Goal: Find specific page/section: Find specific page/section

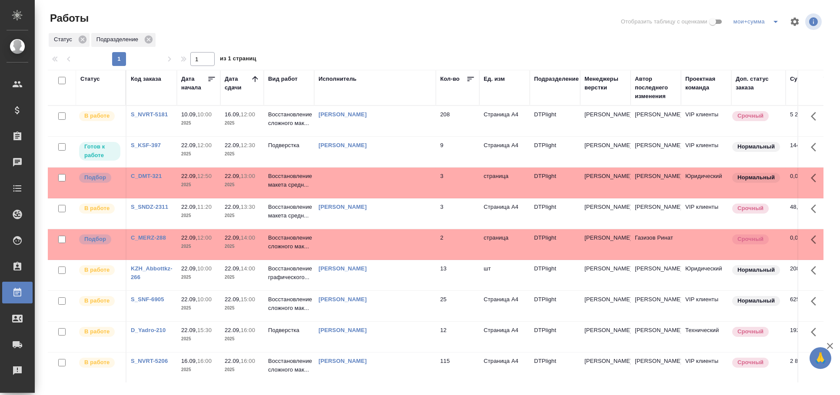
click at [391, 190] on td at bounding box center [375, 183] width 122 height 30
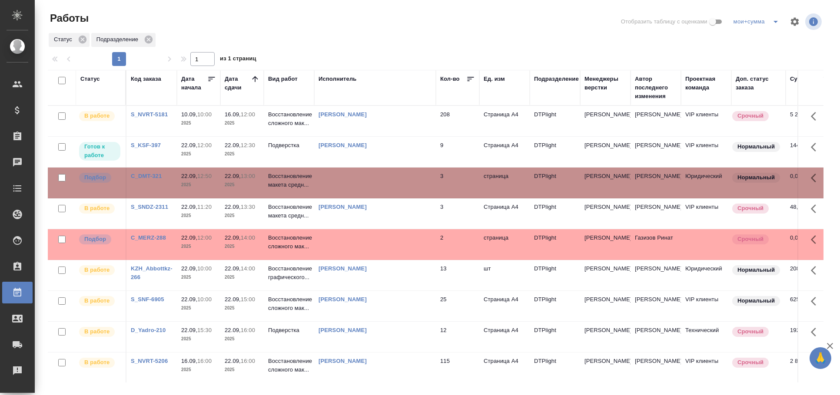
click at [391, 190] on td at bounding box center [375, 183] width 122 height 30
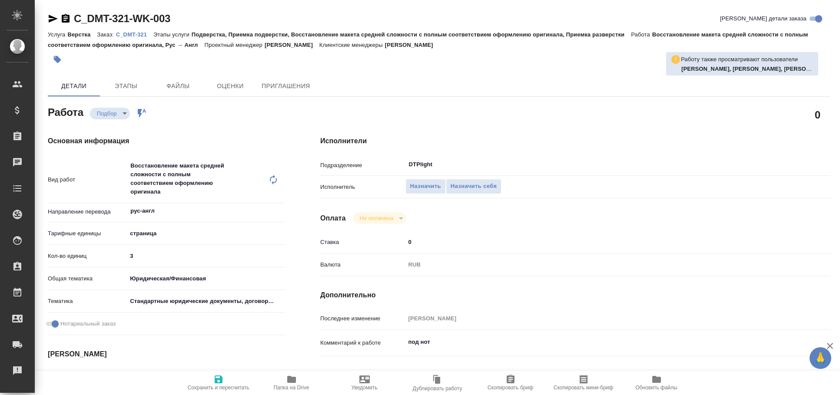
type textarea "x"
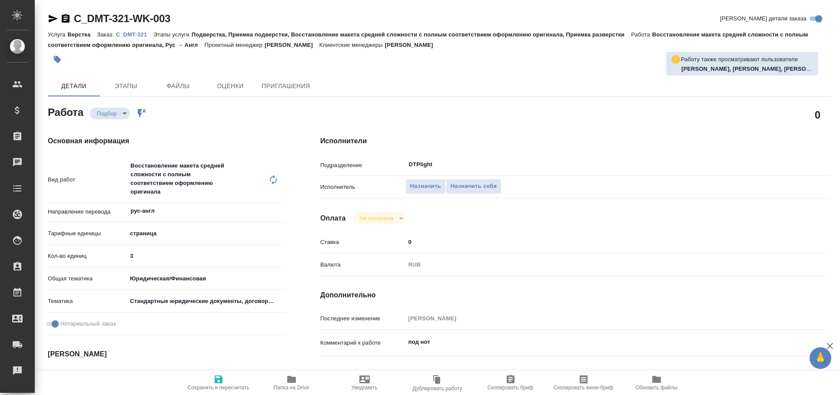
type textarea "x"
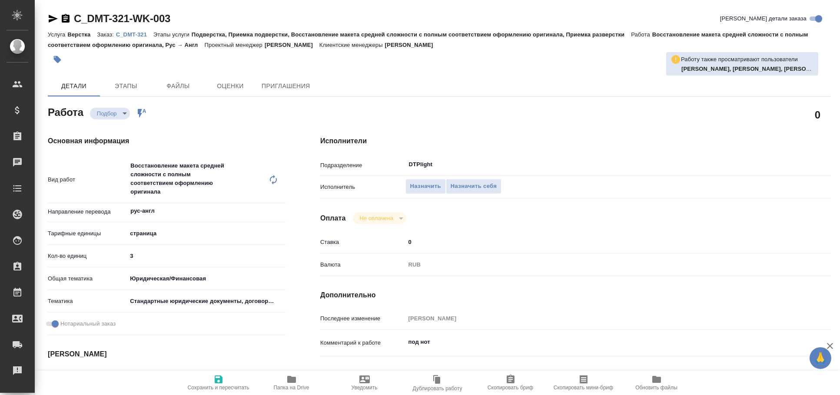
type textarea "x"
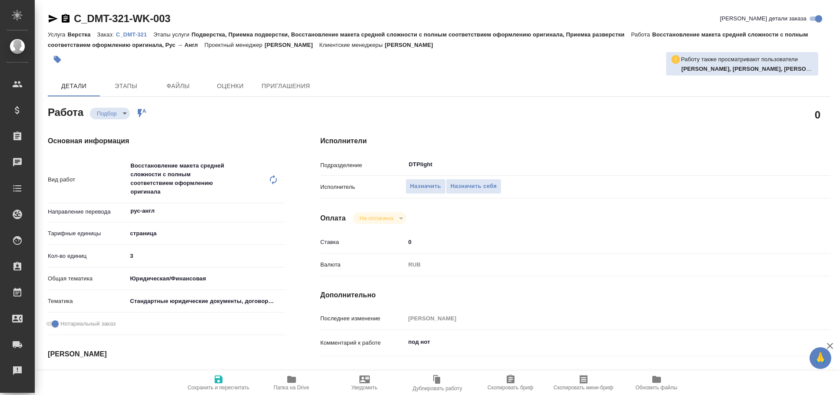
type textarea "x"
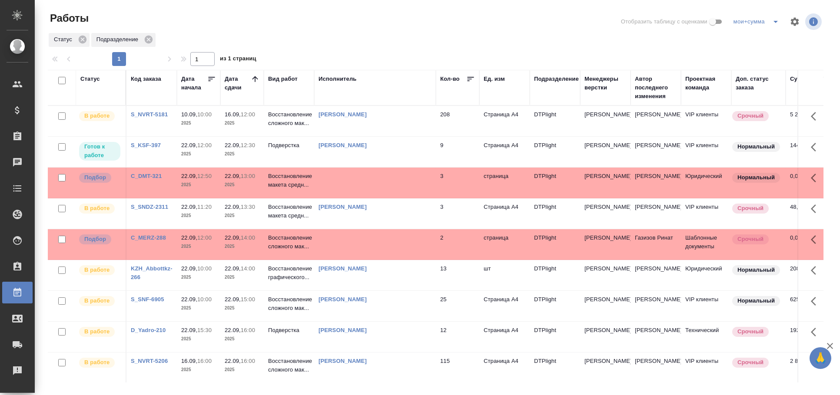
click at [352, 176] on td at bounding box center [375, 183] width 122 height 30
click at [352, 177] on td at bounding box center [375, 183] width 122 height 30
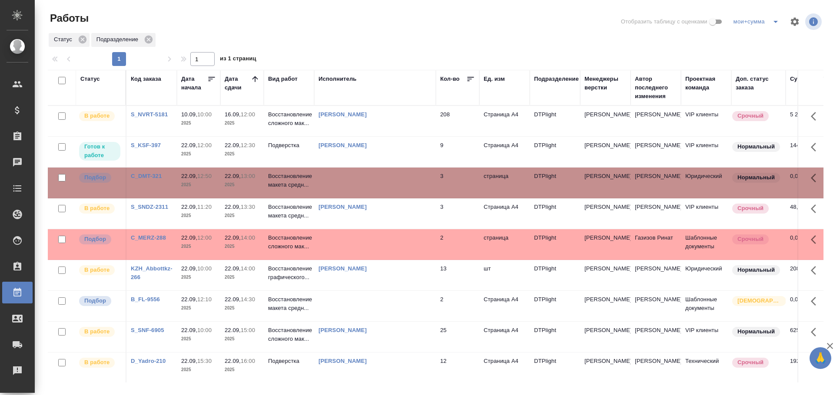
click at [340, 238] on td at bounding box center [375, 244] width 122 height 30
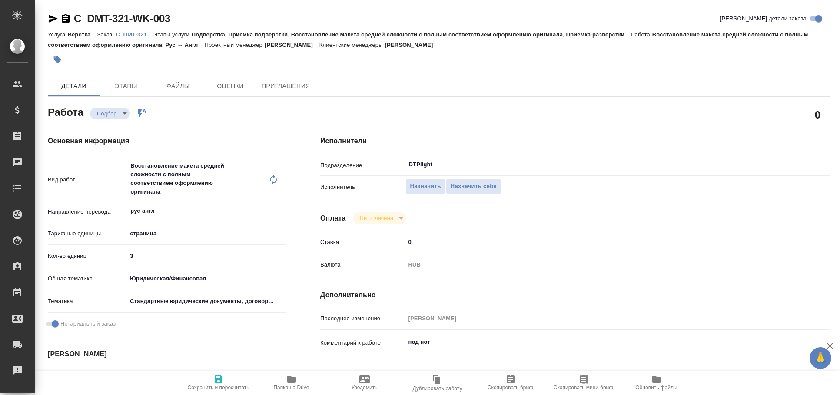
type textarea "x"
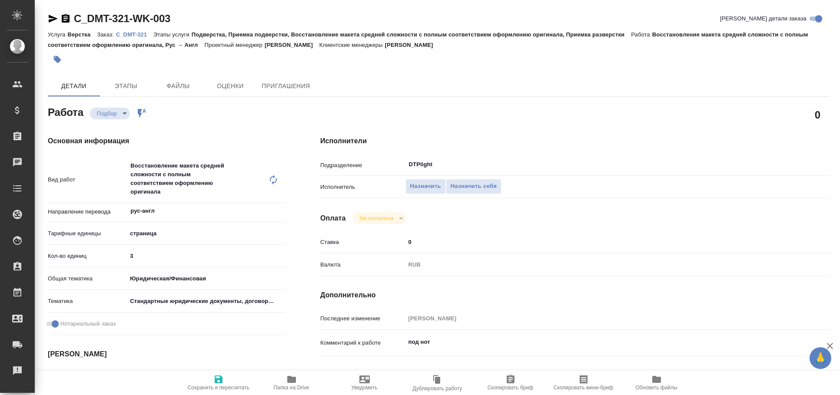
type textarea "x"
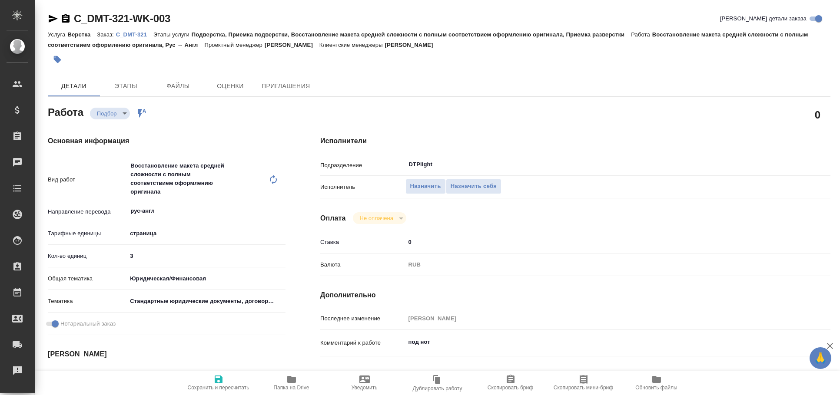
type textarea "x"
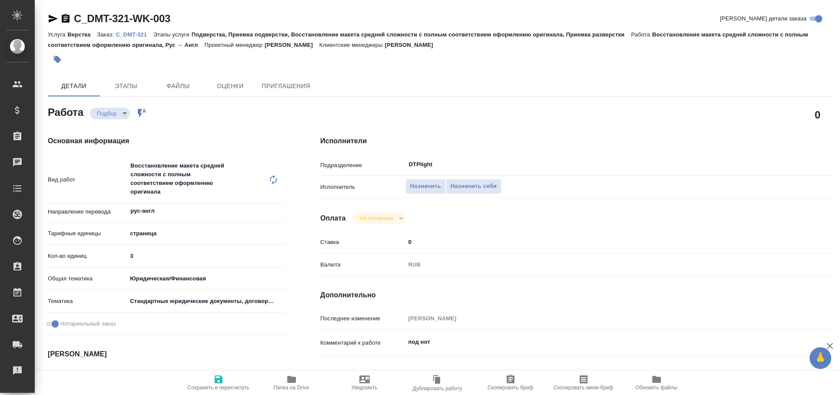
type textarea "x"
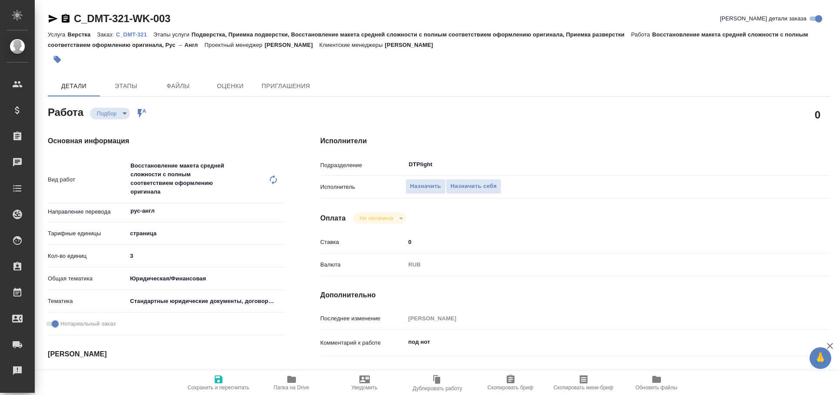
type textarea "x"
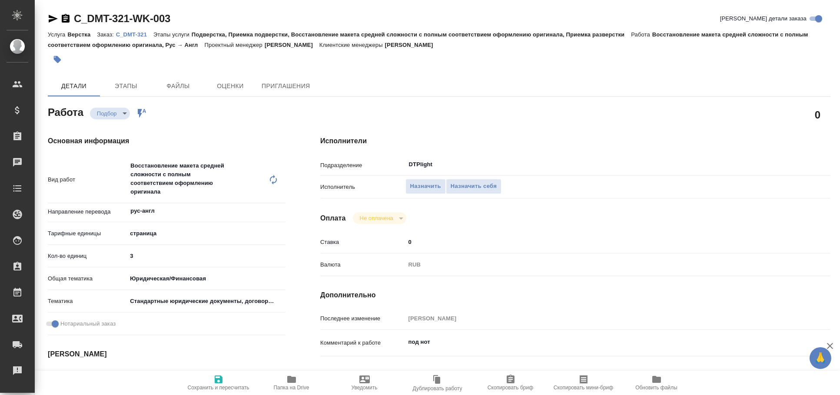
type textarea "x"
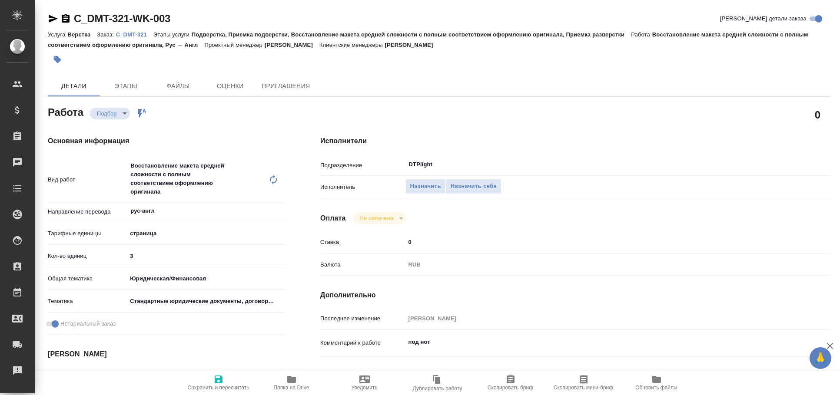
click at [304, 375] on span "Папка на Drive" at bounding box center [291, 382] width 63 height 17
type textarea "x"
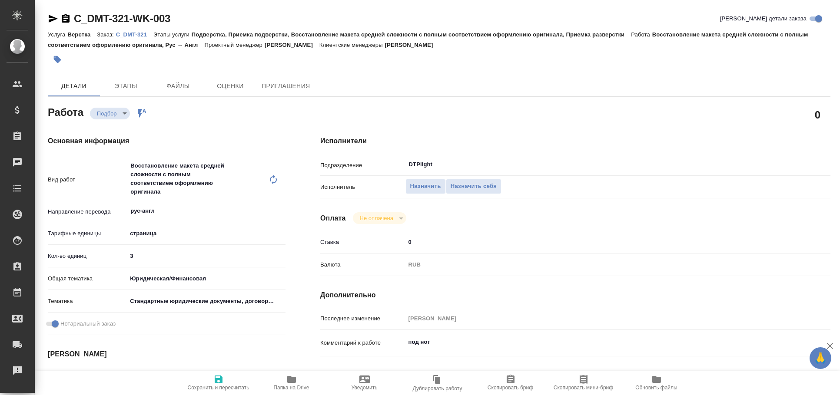
type textarea "x"
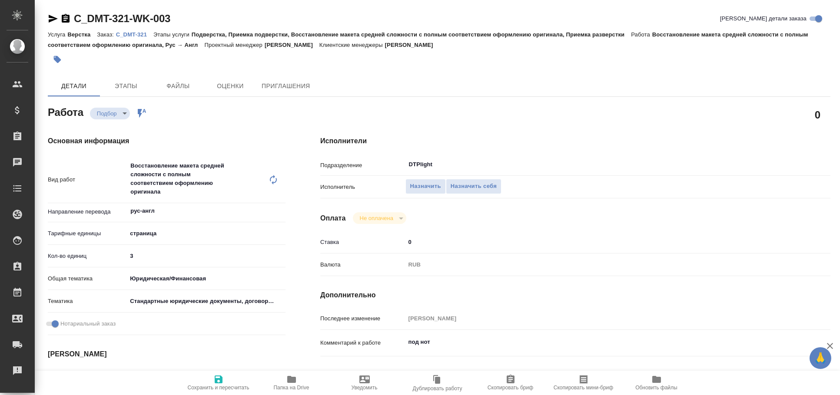
type textarea "x"
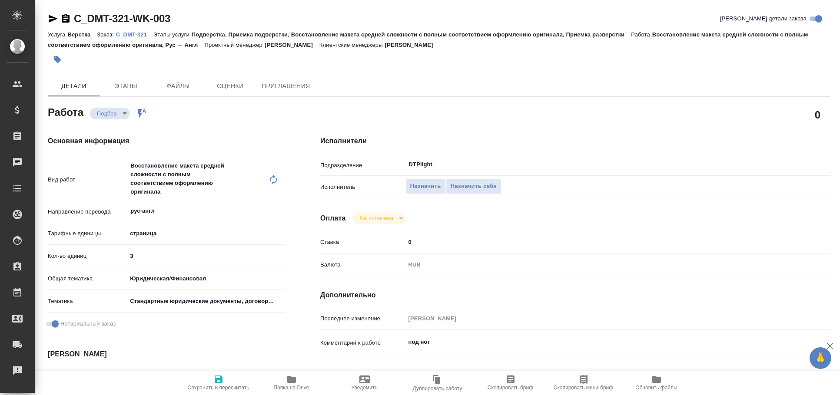
type textarea "x"
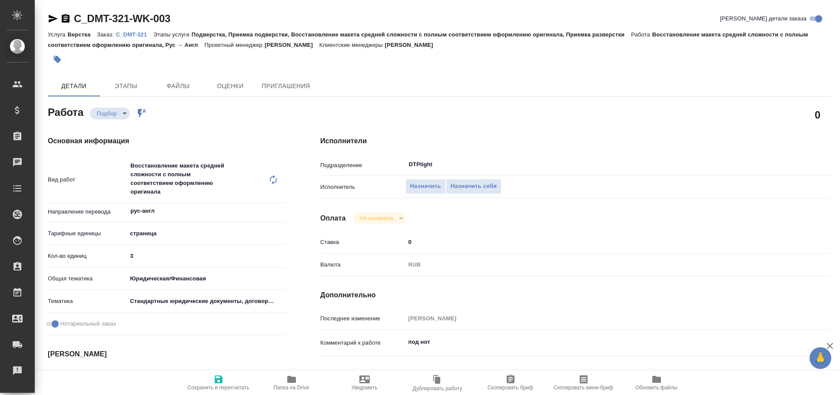
type textarea "x"
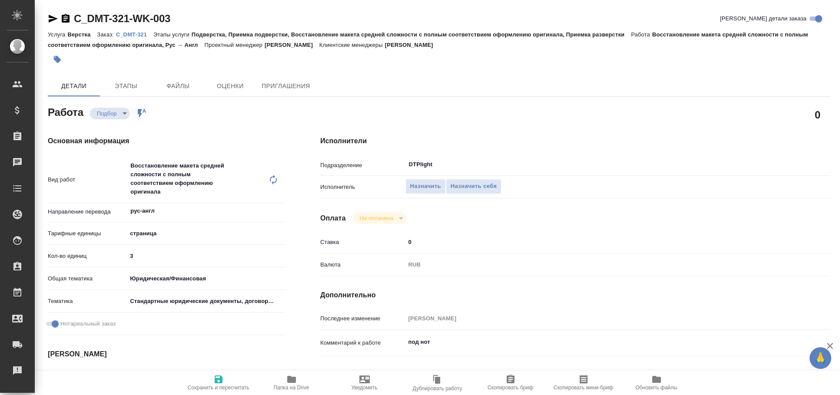
type textarea "x"
click at [50, 23] on icon "button" at bounding box center [53, 18] width 10 height 10
click at [48, 19] on icon "button" at bounding box center [53, 18] width 10 height 10
type textarea "x"
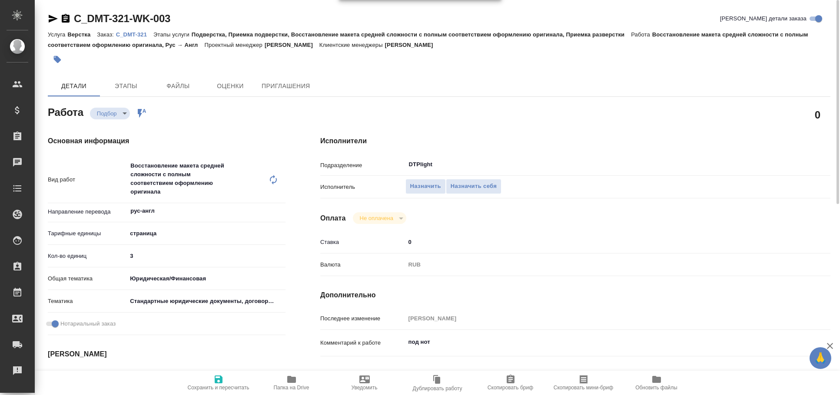
type textarea "x"
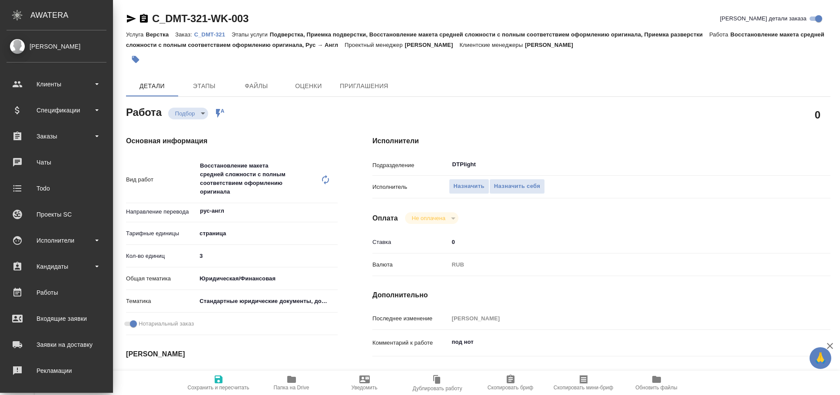
type textarea "x"
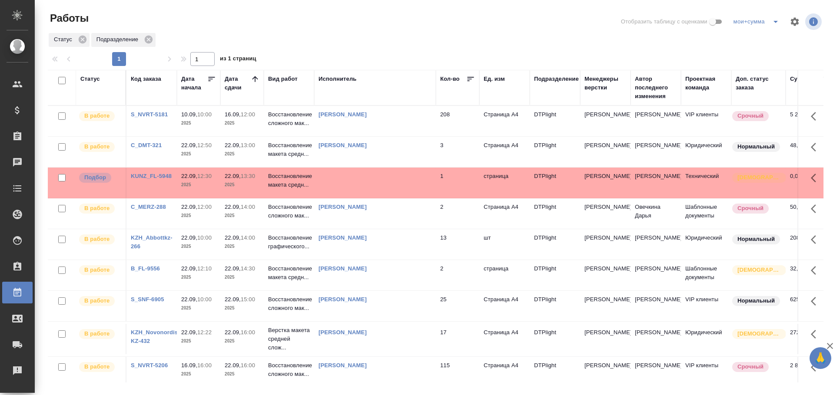
click at [359, 175] on td at bounding box center [375, 183] width 122 height 30
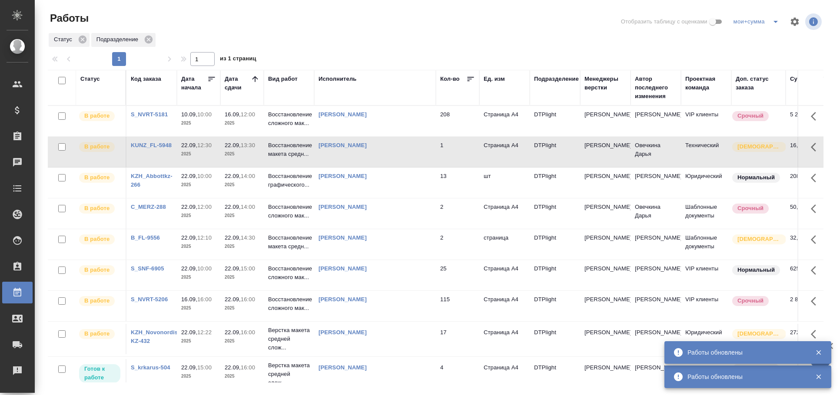
click at [410, 155] on td "Овечкина Дарья Геннадьевна" at bounding box center [375, 152] width 122 height 30
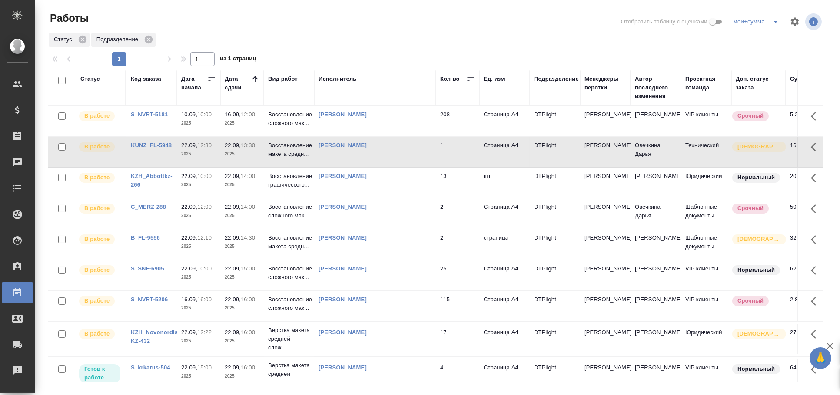
click at [410, 155] on td "Овечкина Дарья Геннадьевна" at bounding box center [375, 152] width 122 height 30
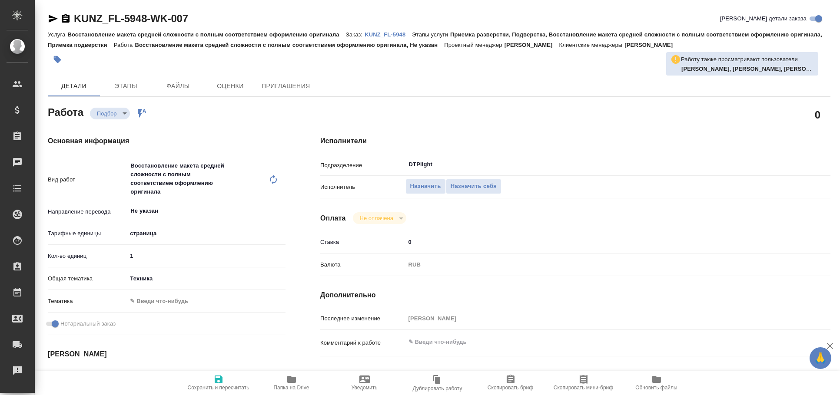
type textarea "x"
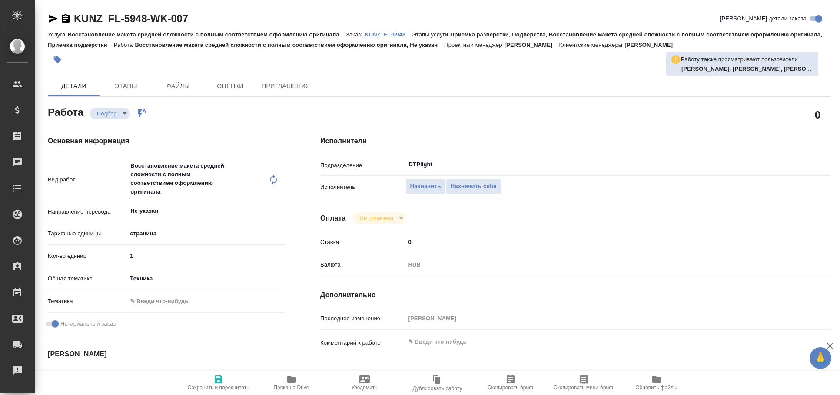
type textarea "x"
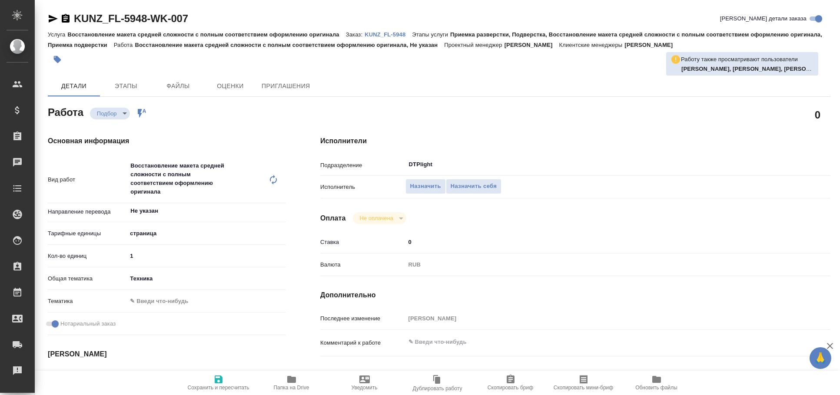
type textarea "x"
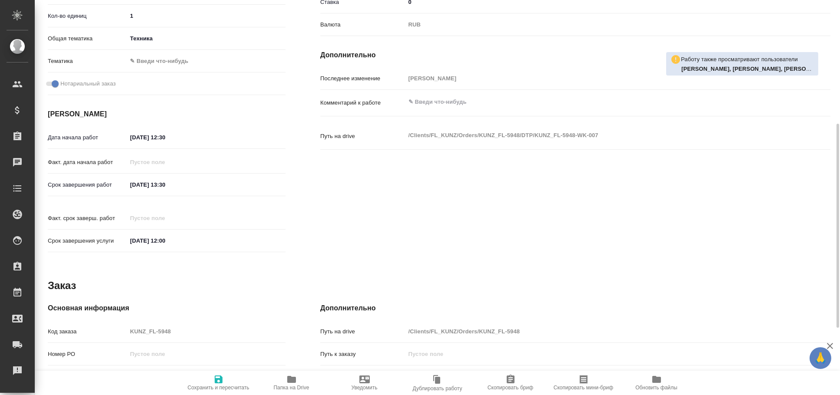
scroll to position [371, 0]
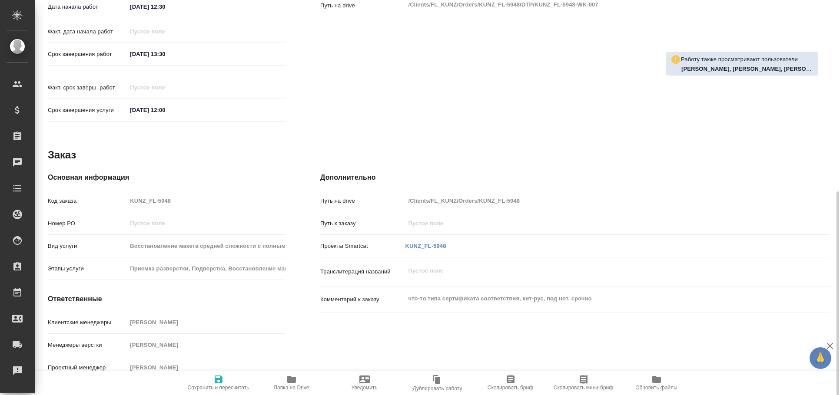
type textarea "x"
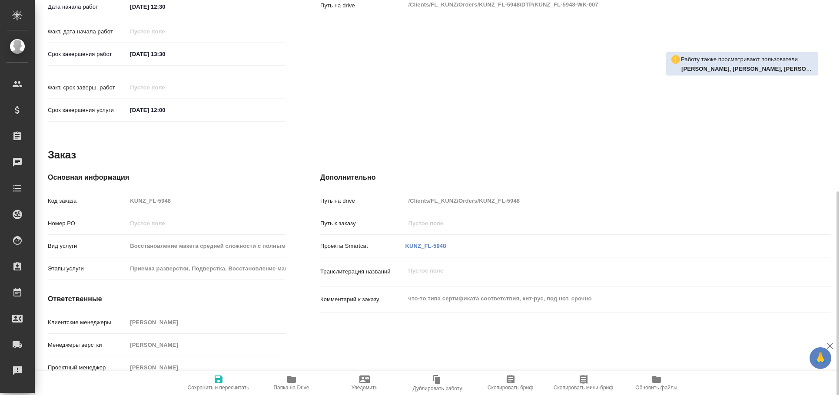
click at [287, 373] on button "Папка на Drive" at bounding box center [291, 383] width 73 height 24
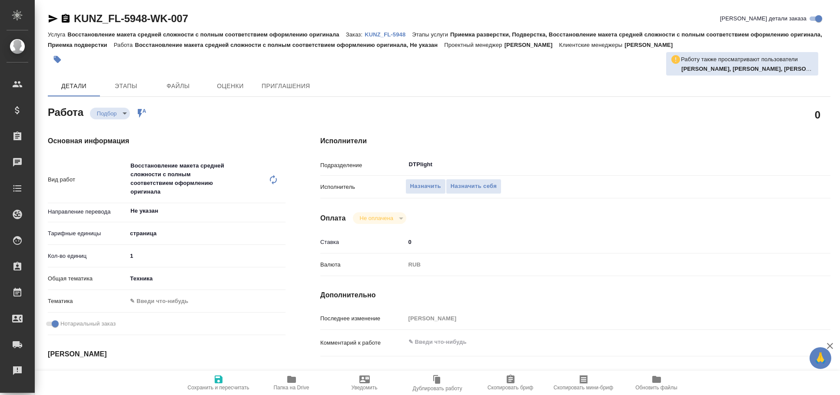
type textarea "x"
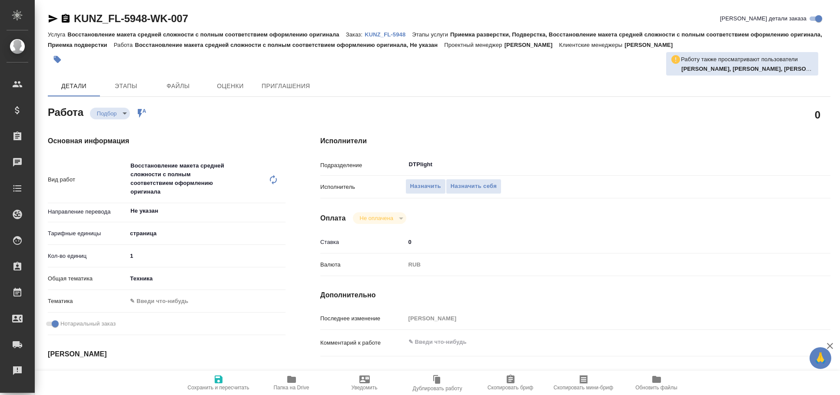
type textarea "x"
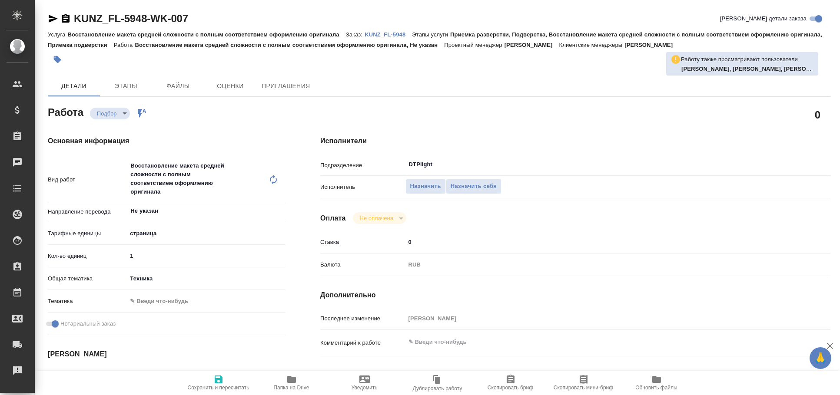
type textarea "x"
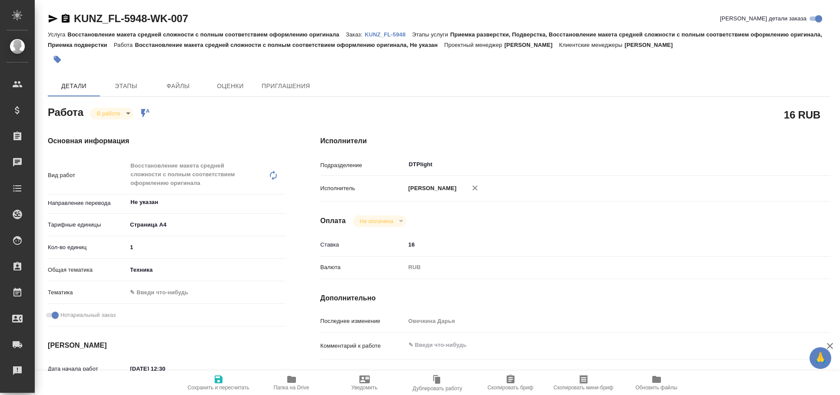
type textarea "x"
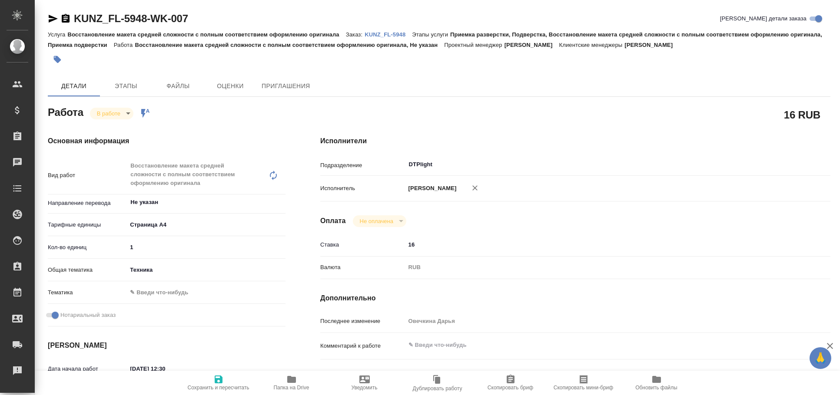
type textarea "x"
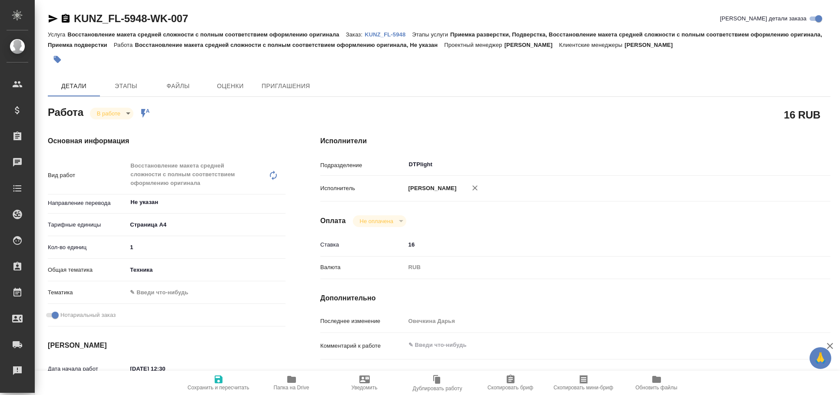
type textarea "x"
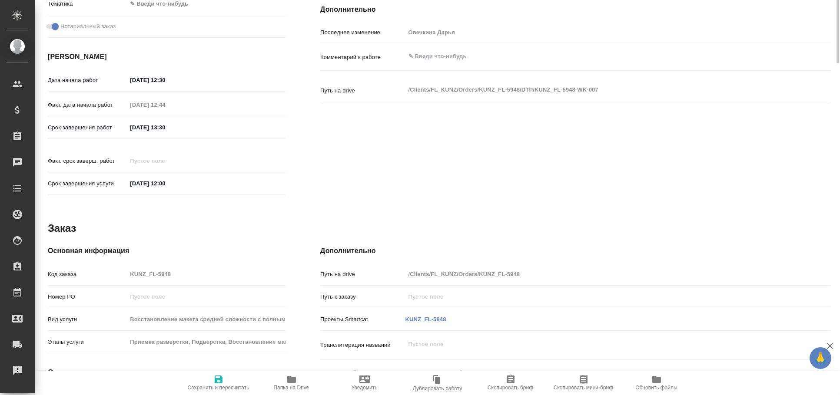
type textarea "x"
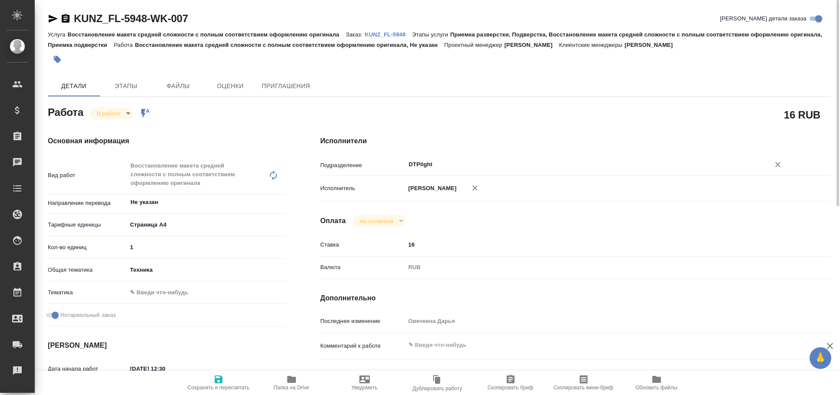
type textarea "x"
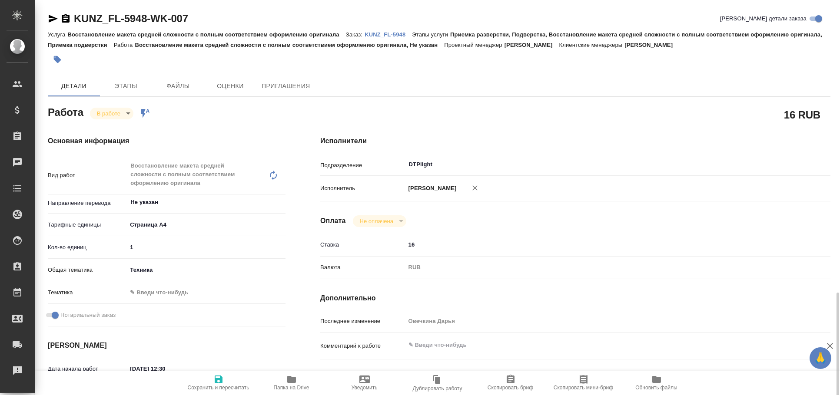
scroll to position [289, 0]
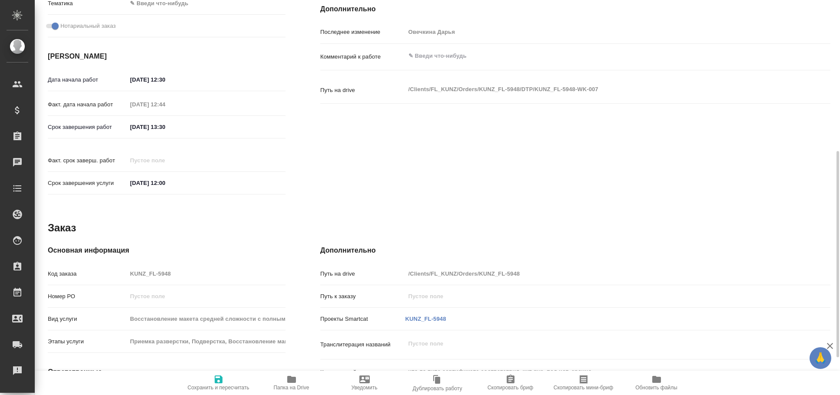
type textarea "x"
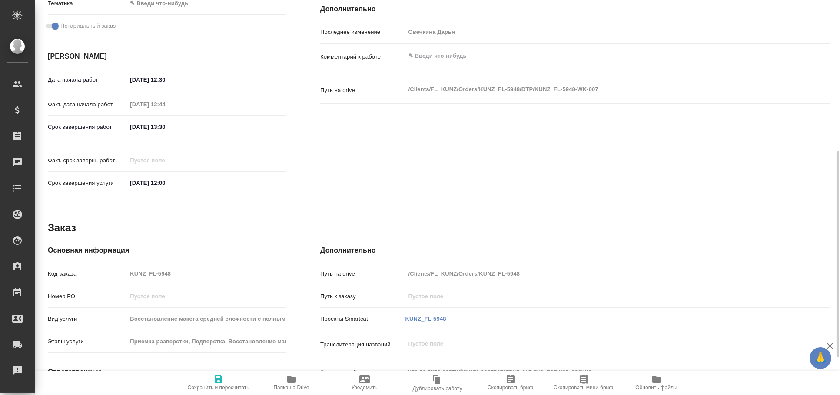
click at [294, 385] on span "Папка на Drive" at bounding box center [292, 388] width 36 height 6
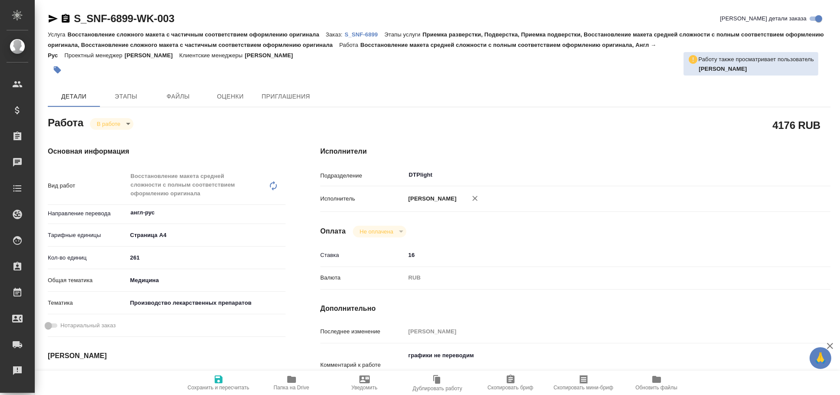
type textarea "x"
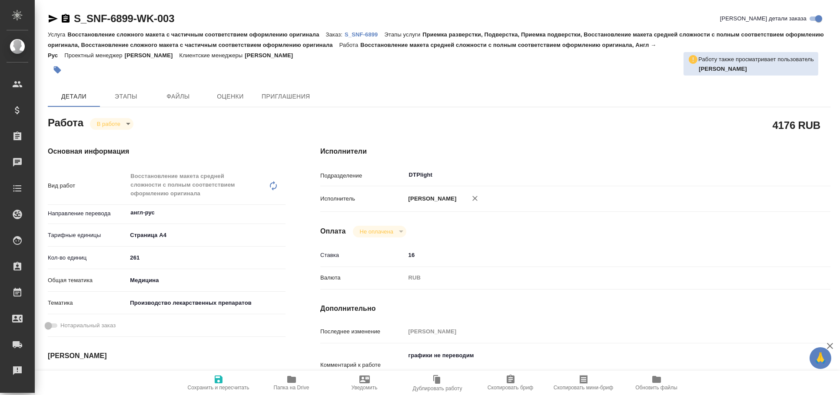
type textarea "x"
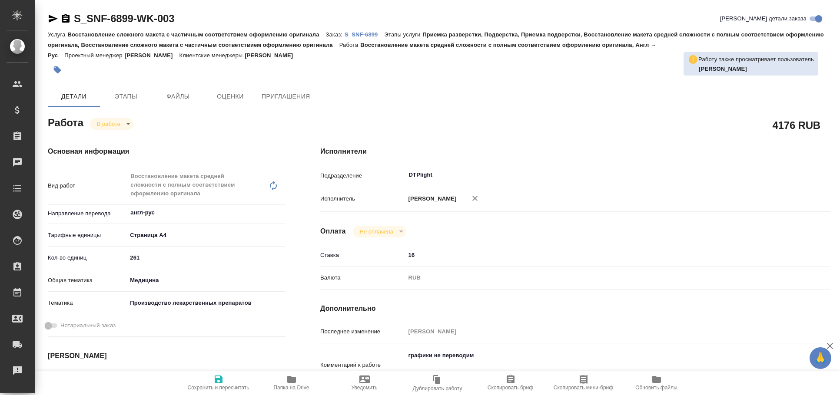
type textarea "x"
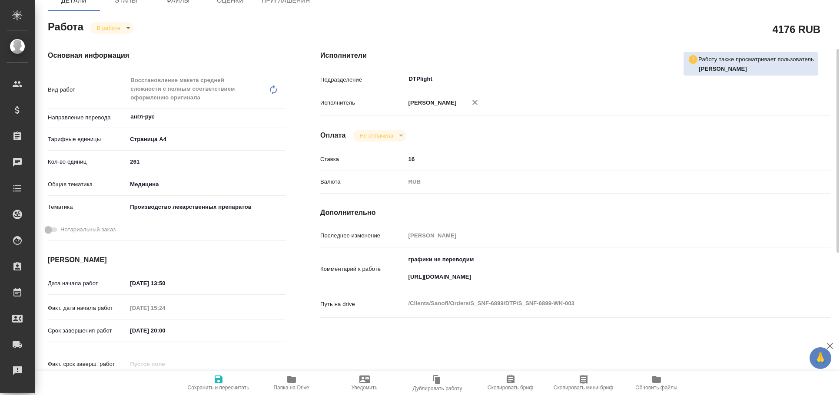
type textarea "x"
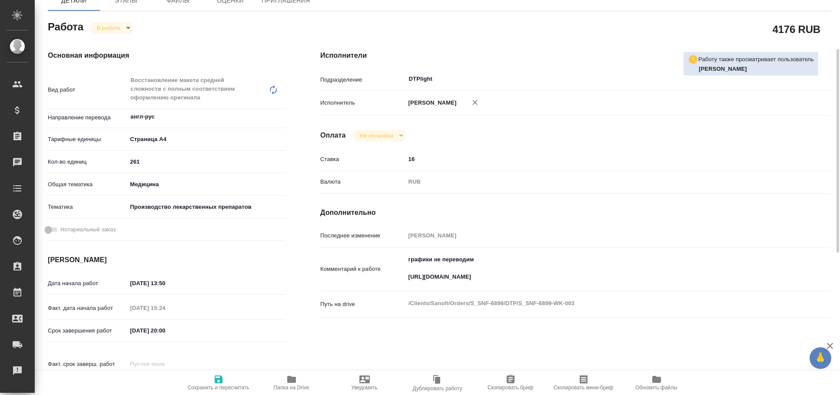
scroll to position [144, 0]
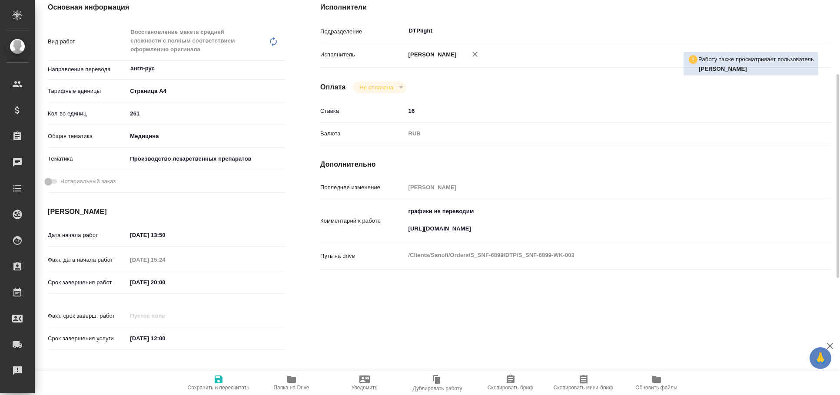
type textarea "x"
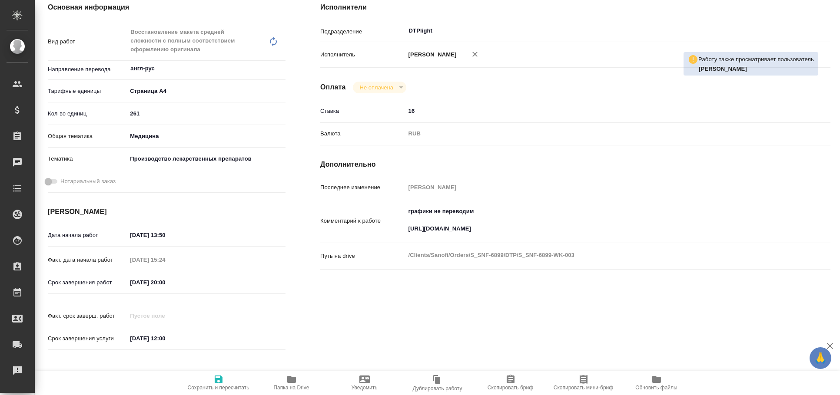
scroll to position [0, 0]
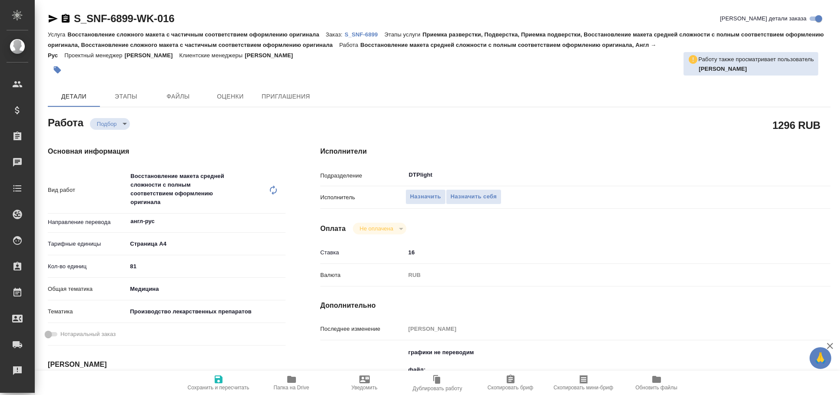
type textarea "x"
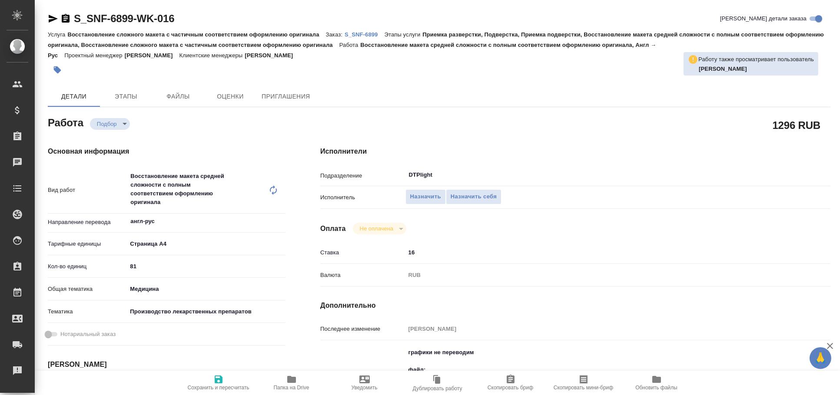
type textarea "x"
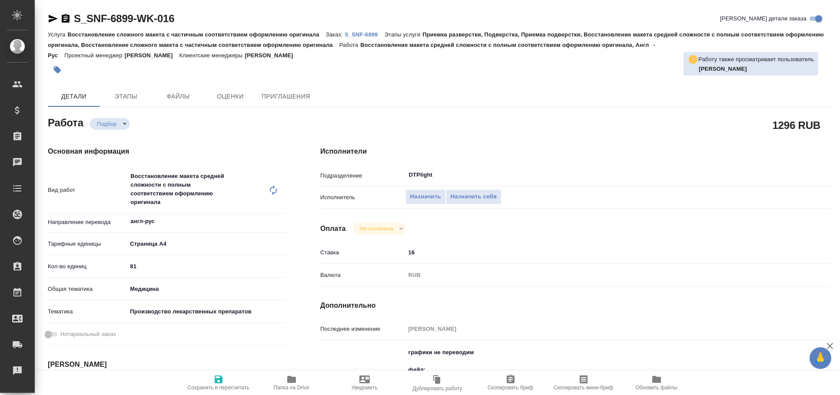
type textarea "x"
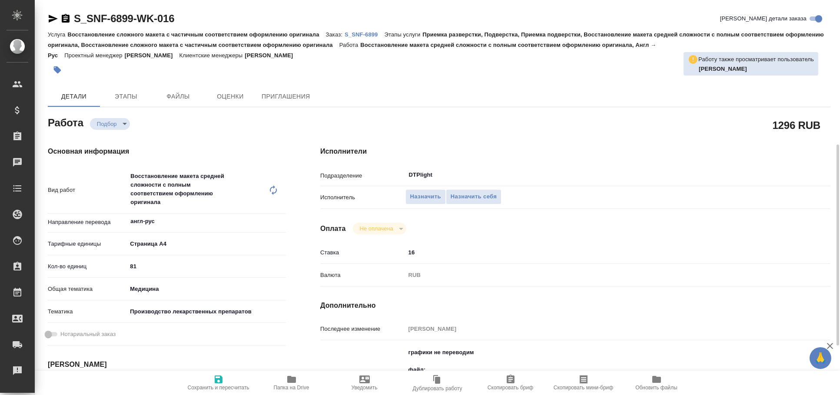
scroll to position [96, 0]
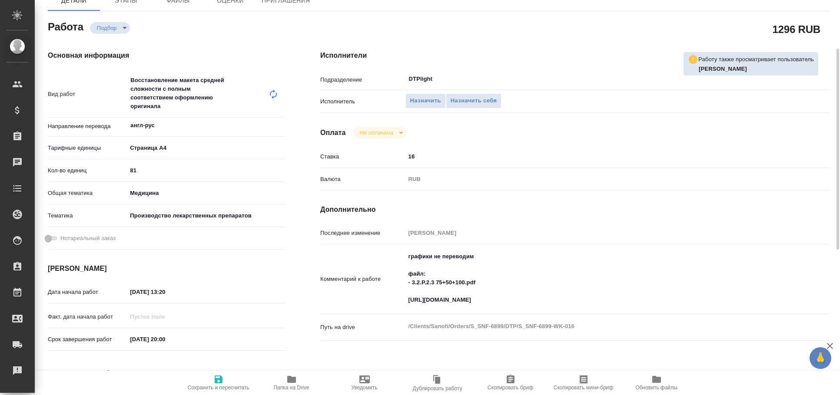
type textarea "x"
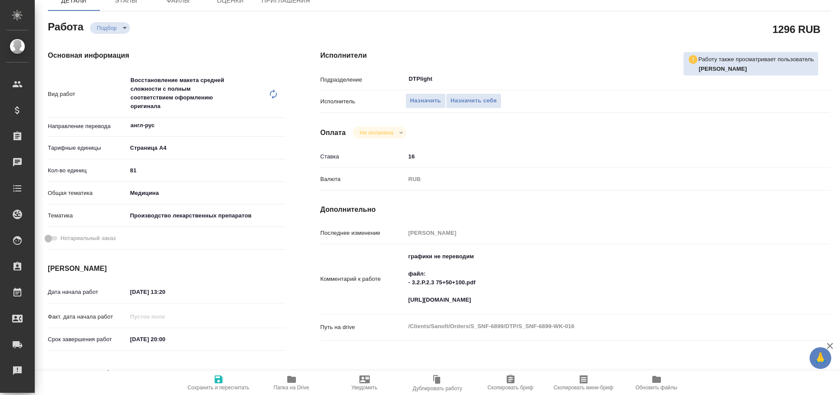
type textarea "x"
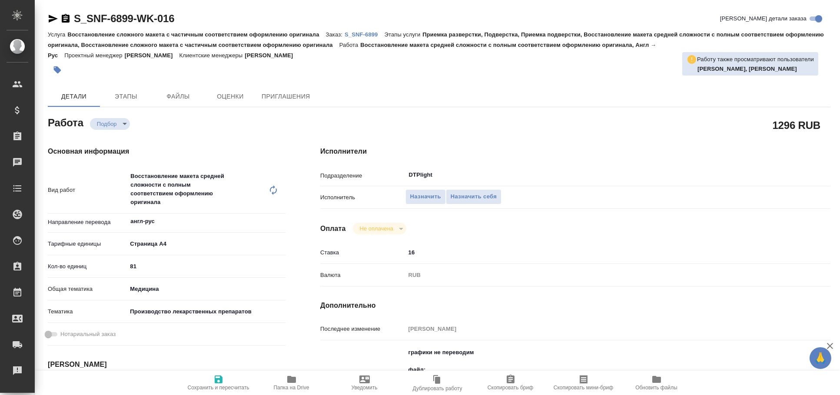
type textarea "x"
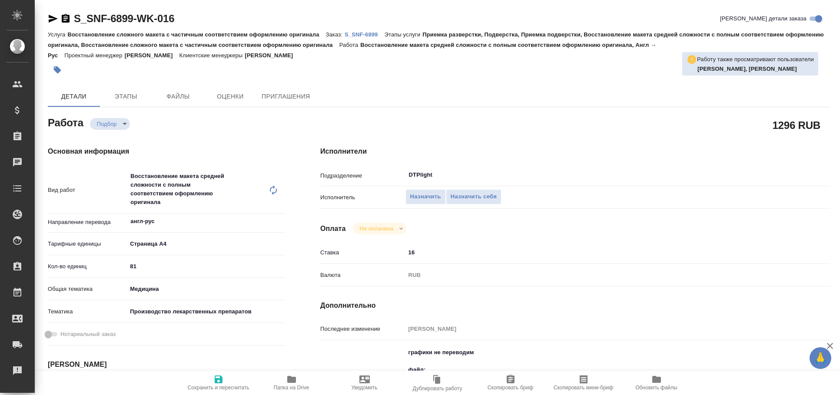
type textarea "x"
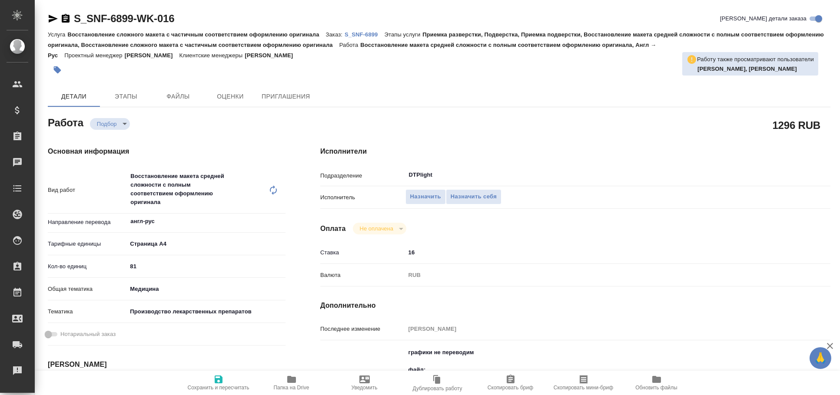
type textarea "x"
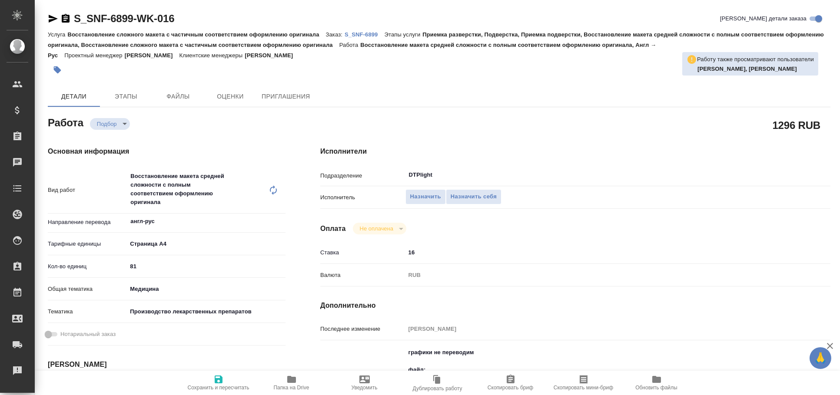
type textarea "x"
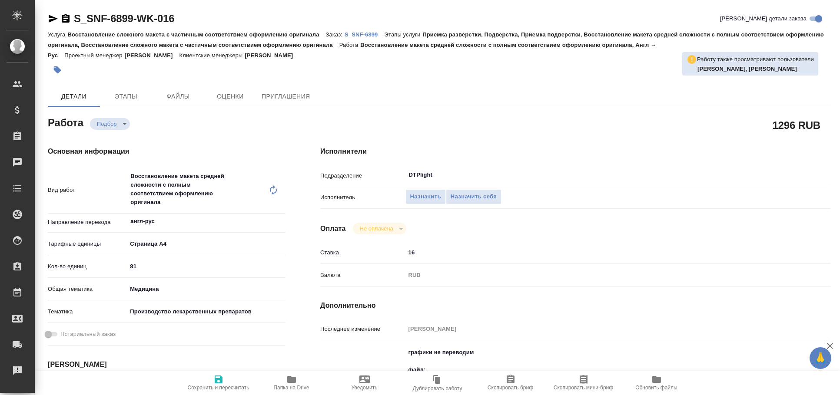
type textarea "x"
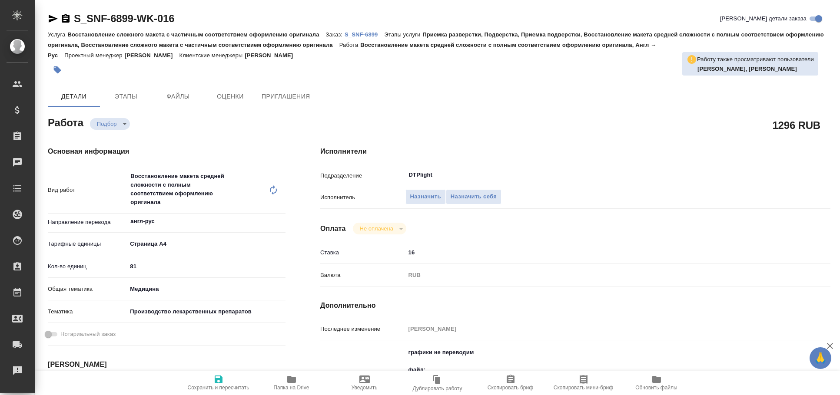
type textarea "x"
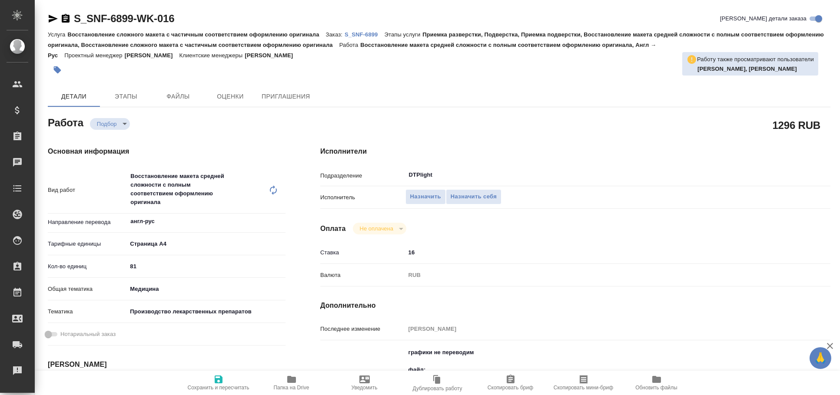
type textarea "x"
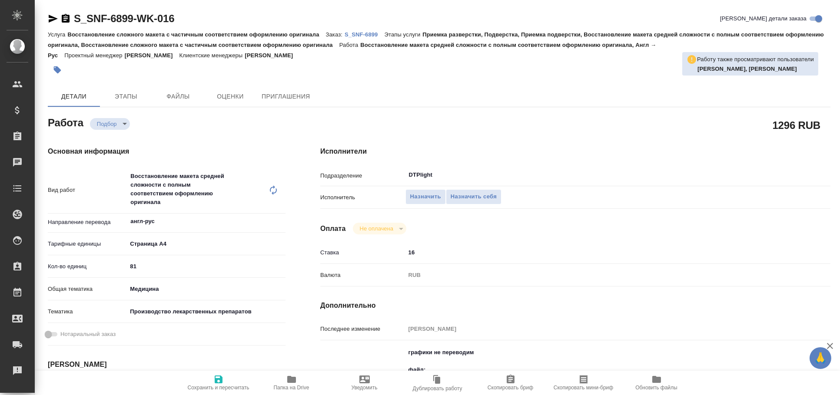
type textarea "x"
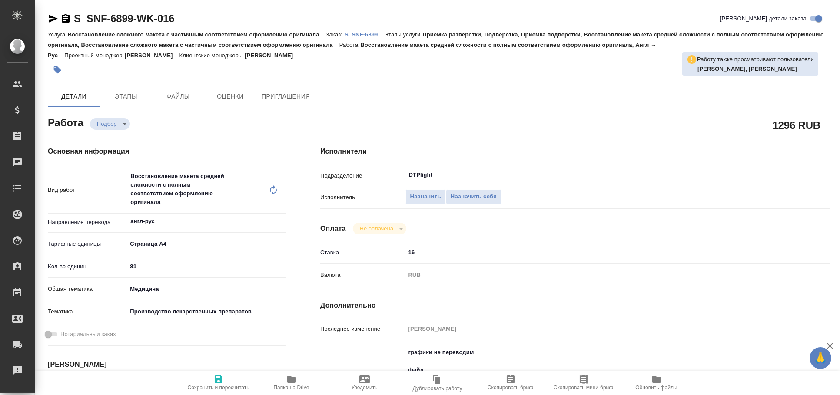
click at [297, 379] on span "Папка на Drive" at bounding box center [291, 382] width 63 height 17
type textarea "x"
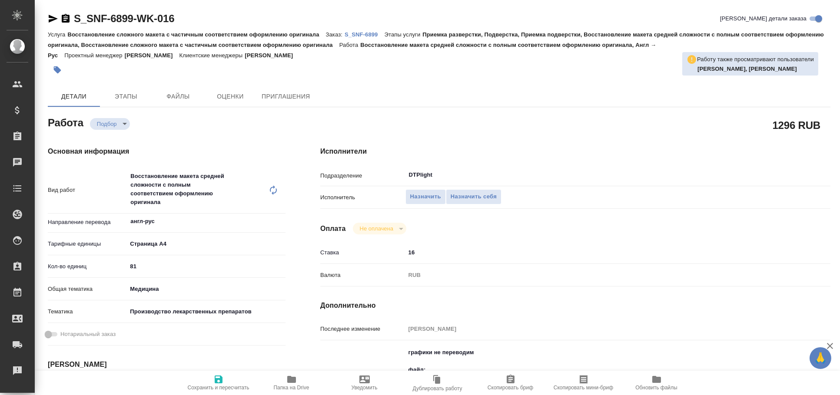
type textarea "x"
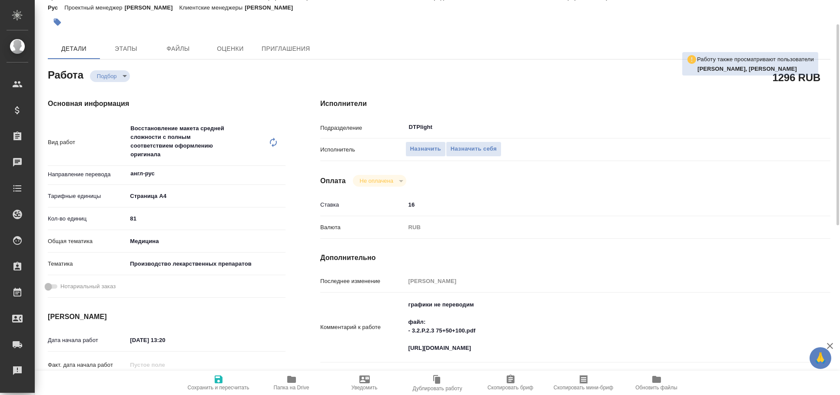
click at [454, 347] on textarea "графики не переводим файл: - 3.2.P.2.3 75+50+100.pdf [URL][DOMAIN_NAME]" at bounding box center [596, 327] width 383 height 58
click at [454, 347] on textarea "графики не переводим файл: - 3.2.P.2.3 75+50+100.pdf [URL][DOMAIN_NAME]" at bounding box center [597, 327] width 382 height 58
type textarea "x"
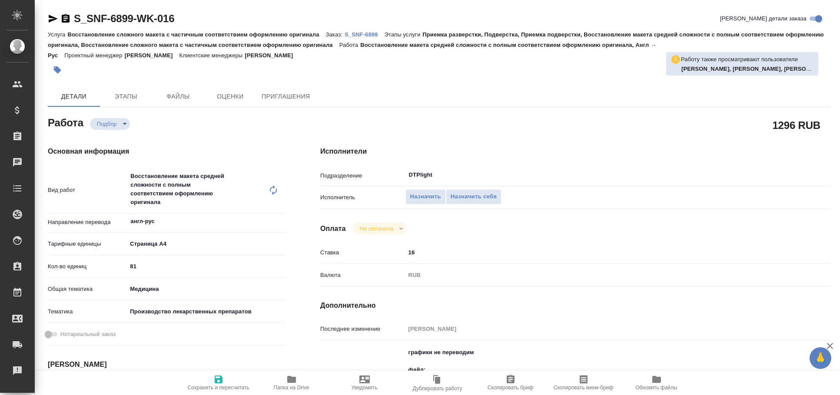
type textarea "x"
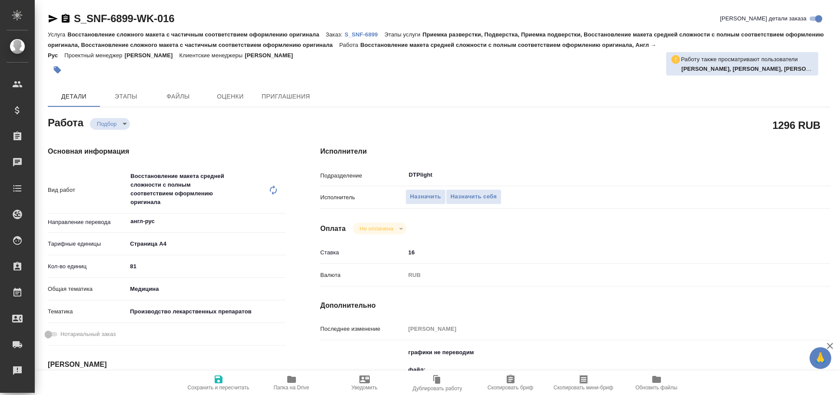
type textarea "x"
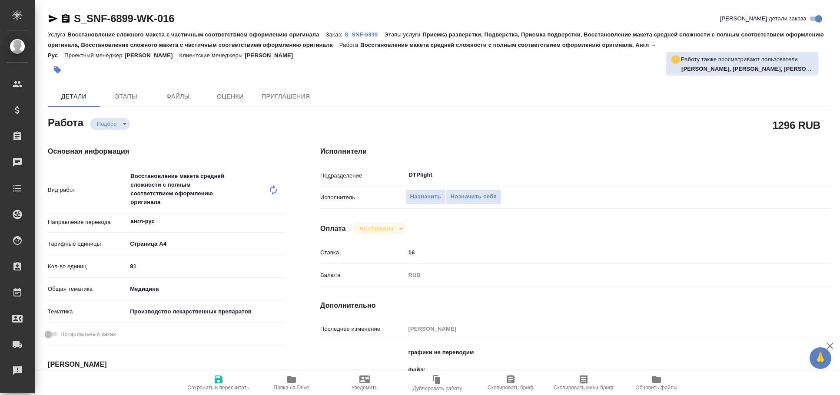
type textarea "x"
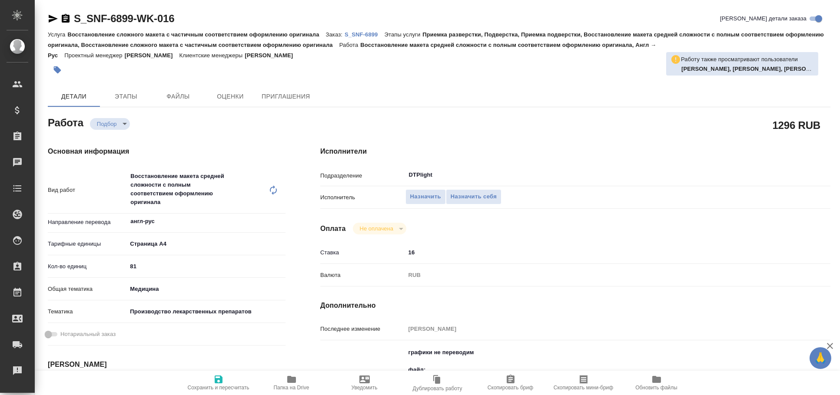
type textarea "x"
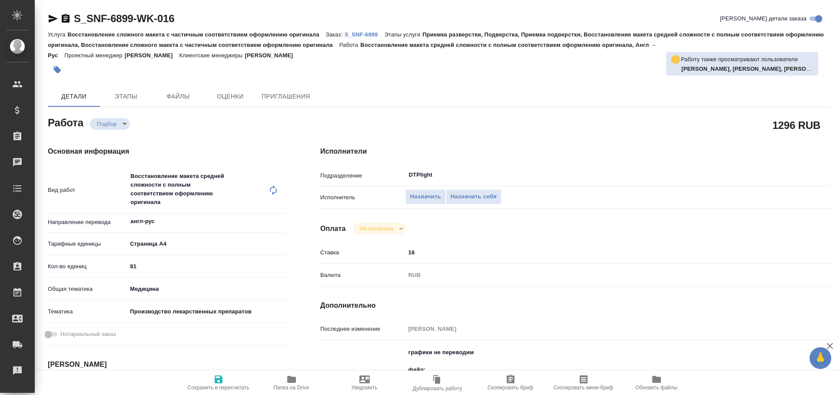
type textarea "x"
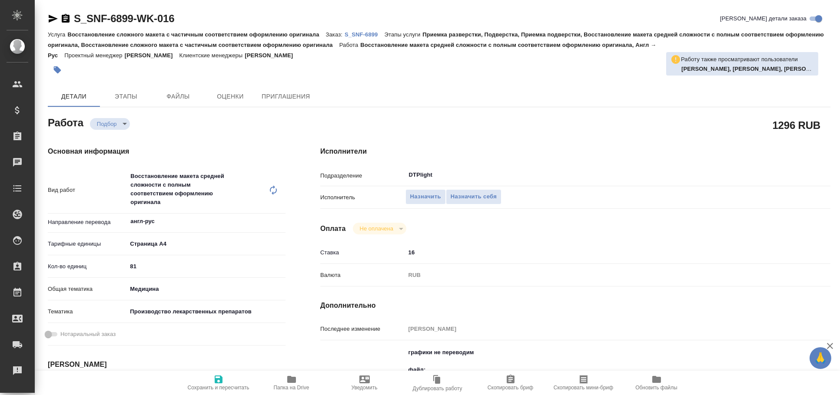
type textarea "x"
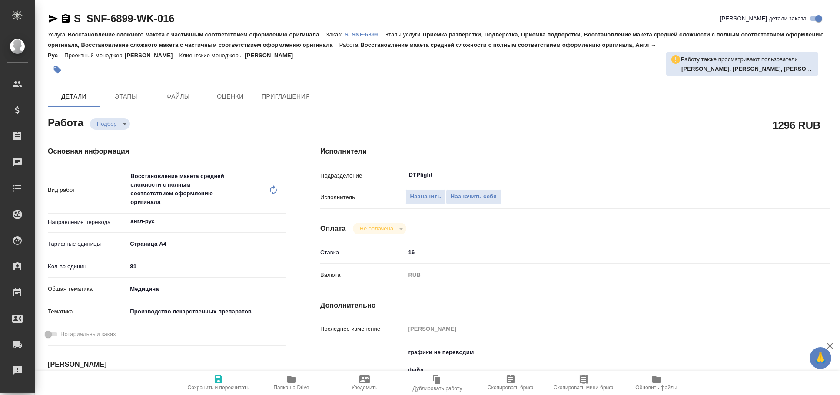
type textarea "x"
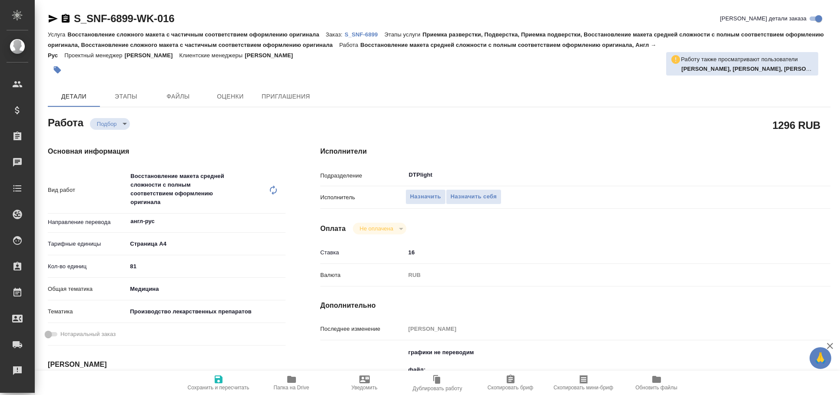
type textarea "x"
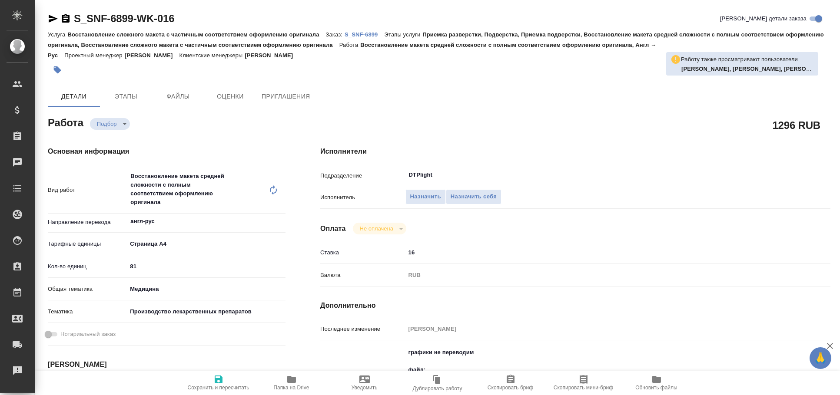
type textarea "x"
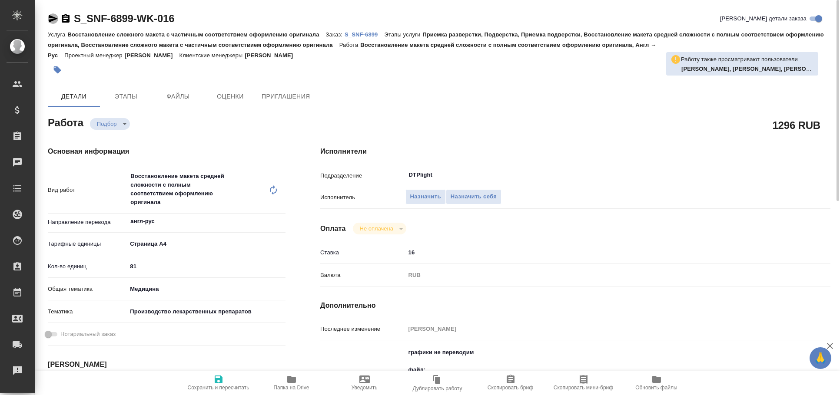
click at [52, 16] on icon "button" at bounding box center [53, 18] width 10 height 10
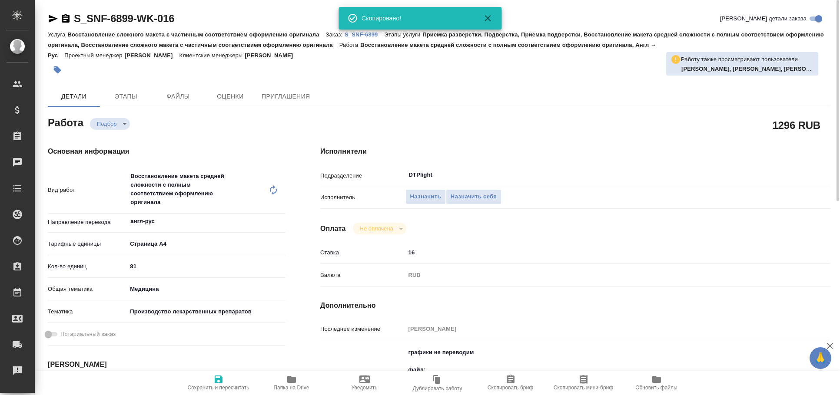
type textarea "x"
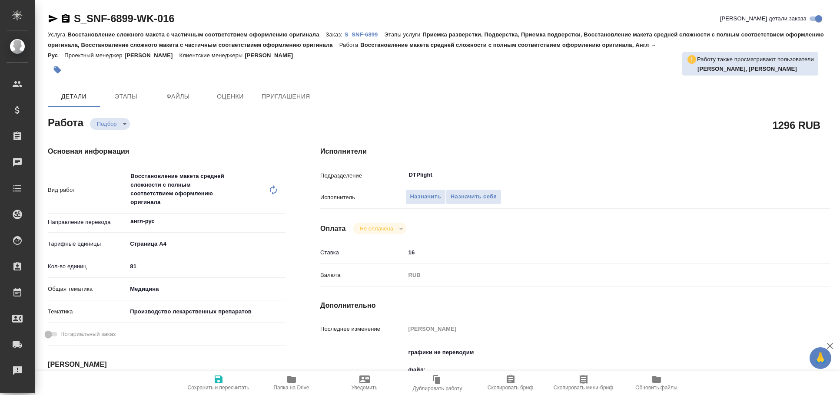
type textarea "x"
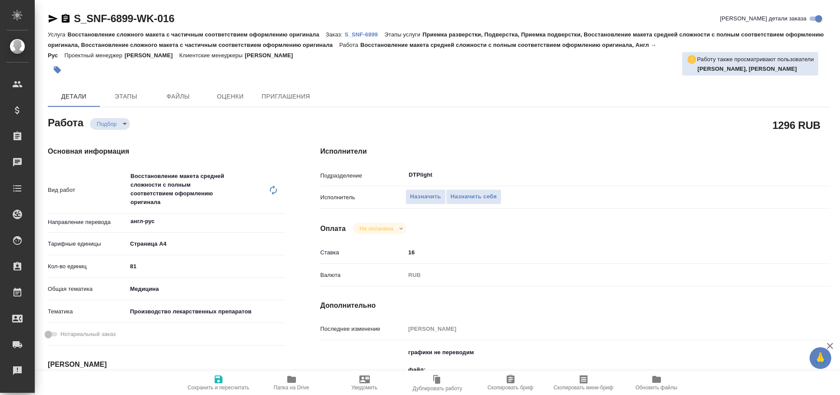
type textarea "x"
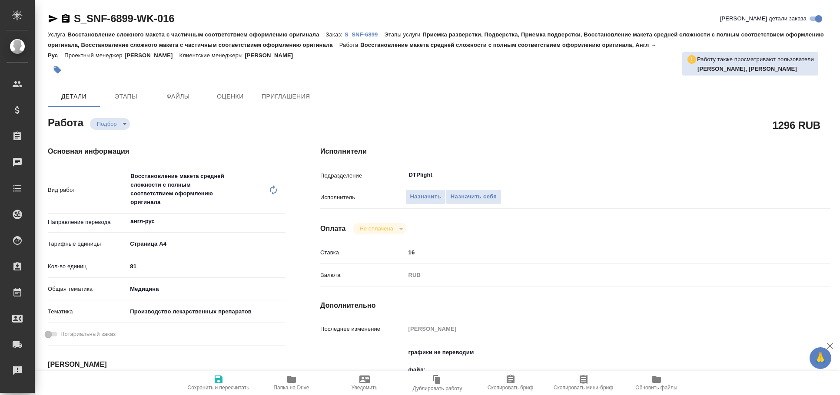
type textarea "x"
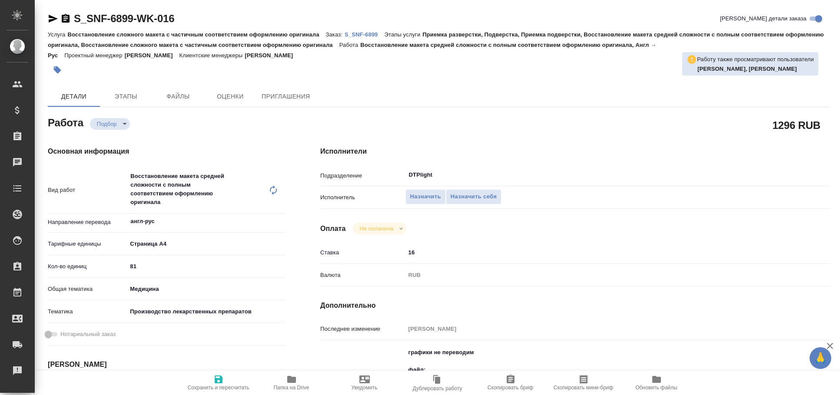
type textarea "x"
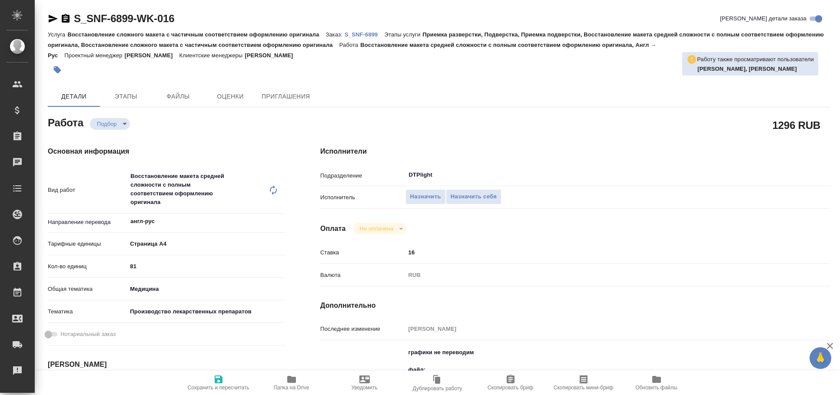
type textarea "x"
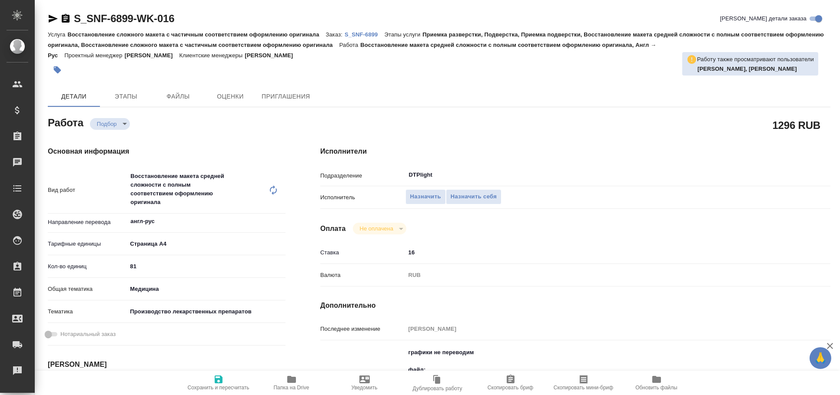
type textarea "x"
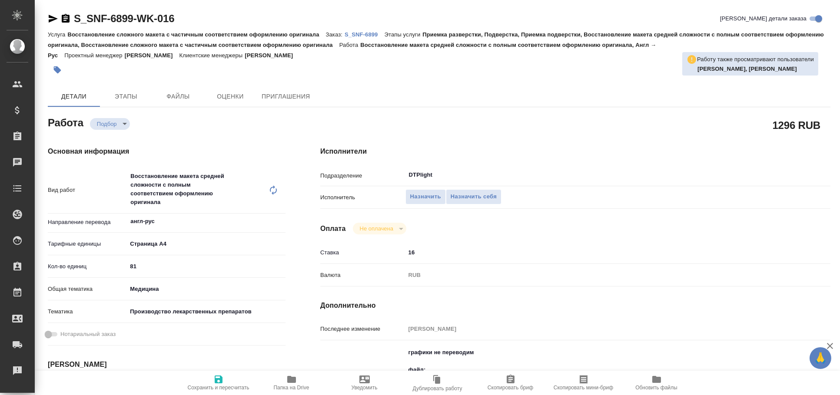
type textarea "x"
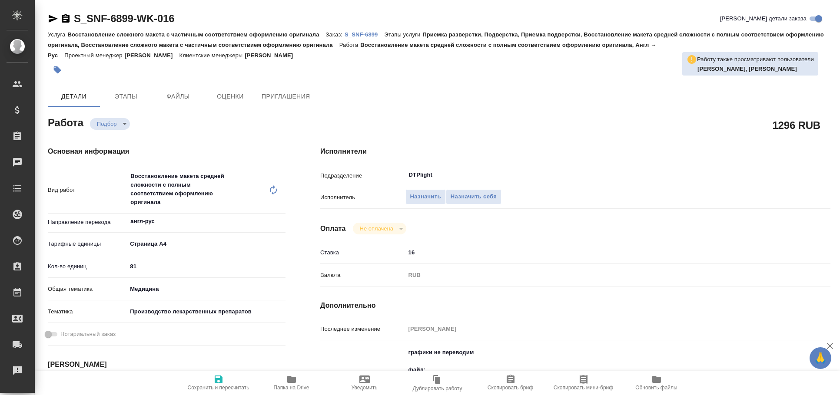
type textarea "x"
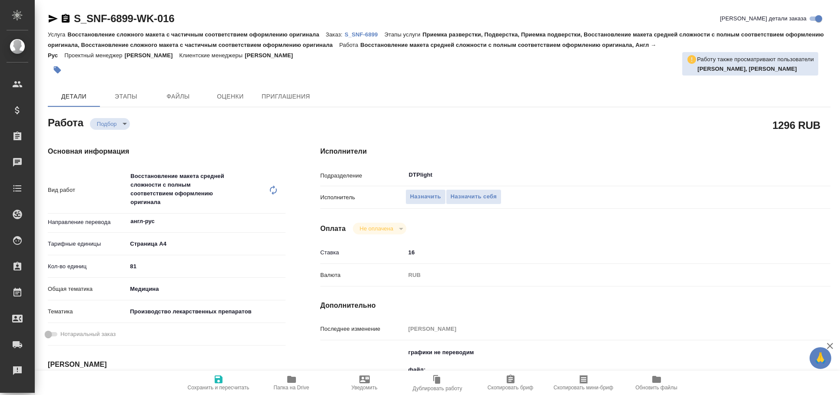
type textarea "x"
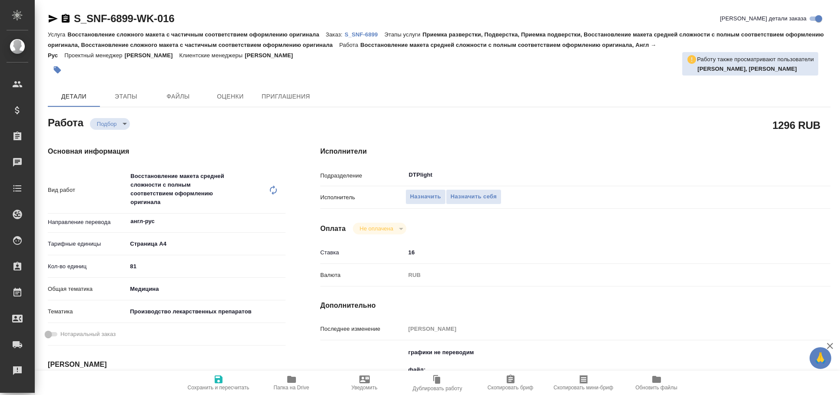
type textarea "x"
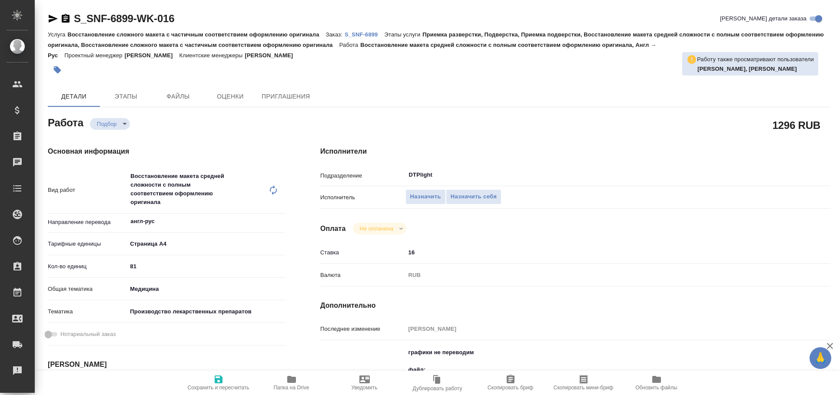
type textarea "x"
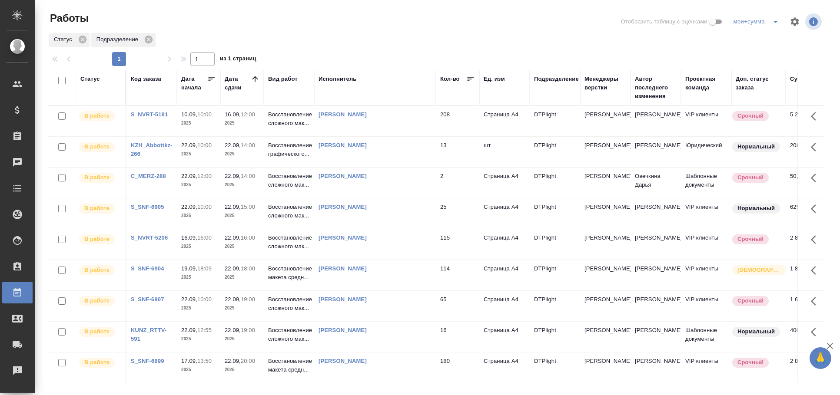
click at [404, 132] on td "Риянова Анна Александровна" at bounding box center [375, 121] width 122 height 30
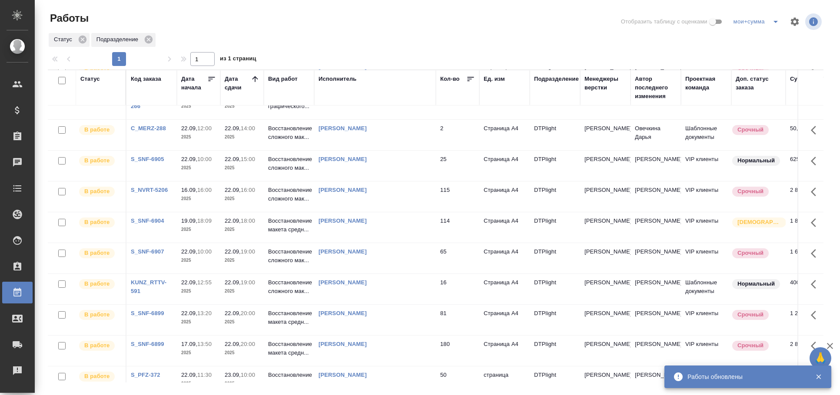
scroll to position [96, 0]
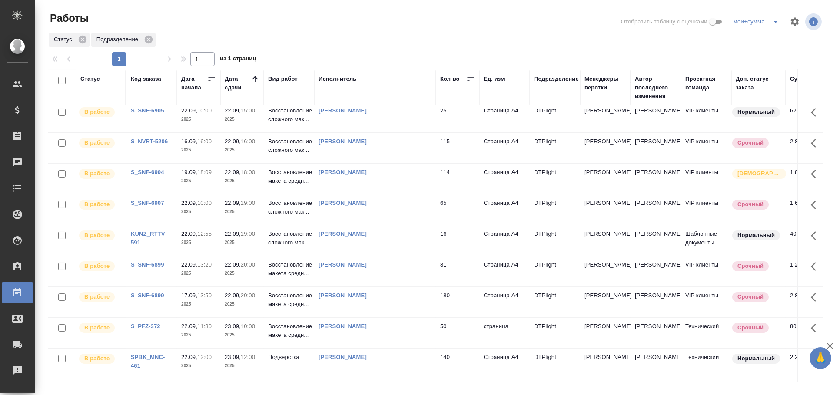
click at [424, 300] on td "Риянова Анна Александровна" at bounding box center [375, 302] width 122 height 30
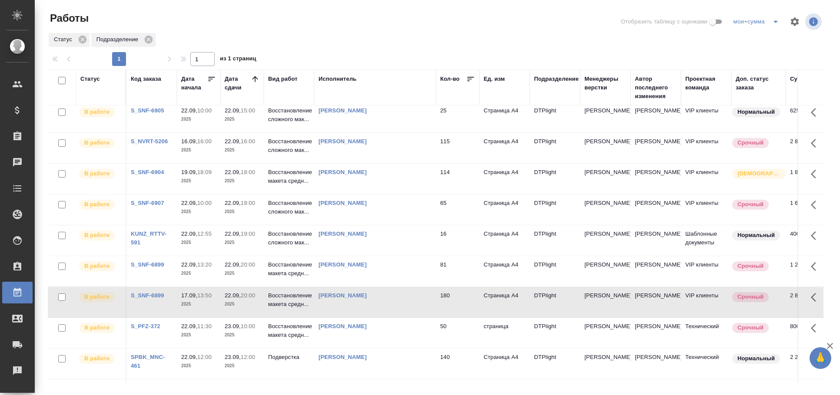
click at [424, 300] on td "Риянова Анна Александровна" at bounding box center [375, 302] width 122 height 30
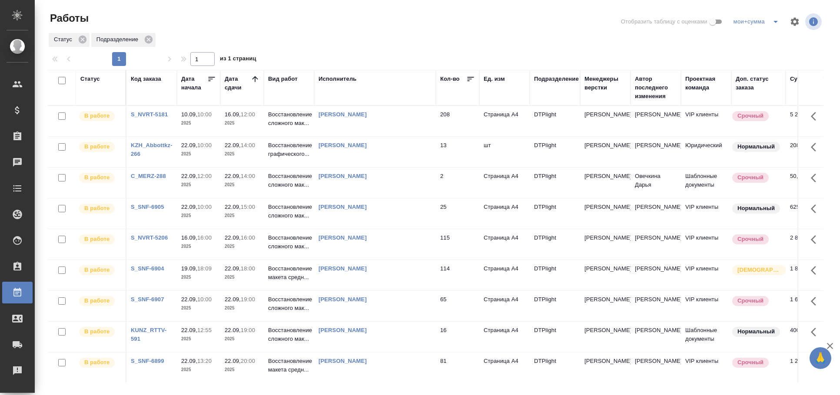
click at [424, 128] on td "Риянова Анна Александровна" at bounding box center [375, 121] width 122 height 30
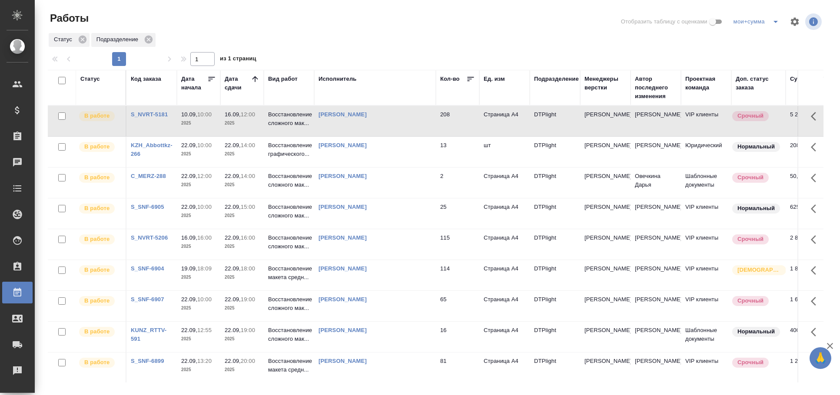
click at [424, 128] on td "Риянова Анна Александровна" at bounding box center [375, 121] width 122 height 30
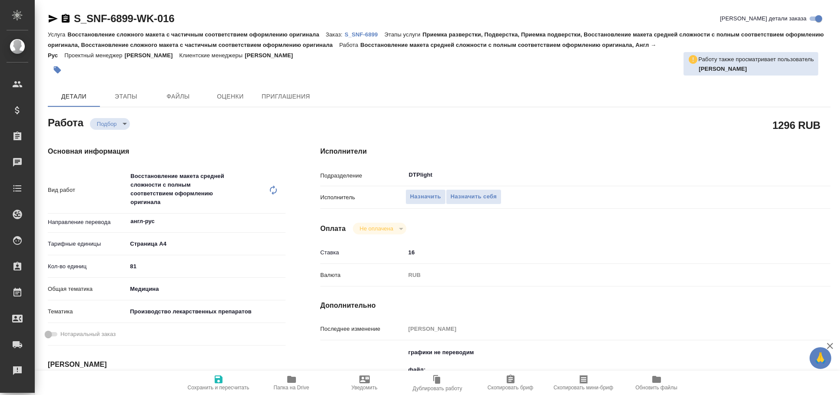
type textarea "x"
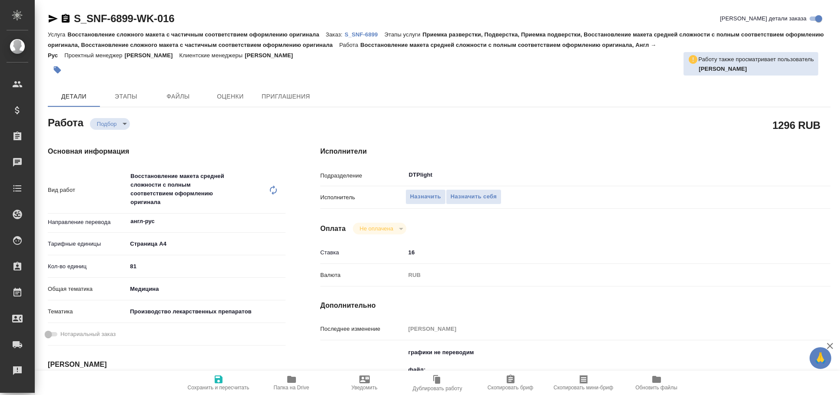
type textarea "x"
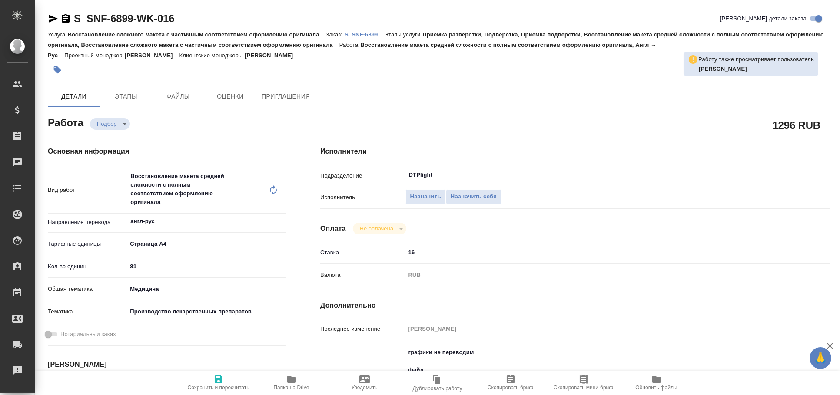
type textarea "x"
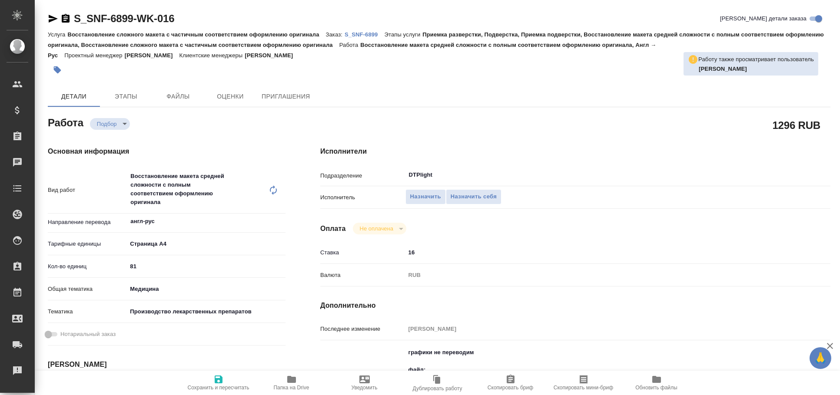
type textarea "x"
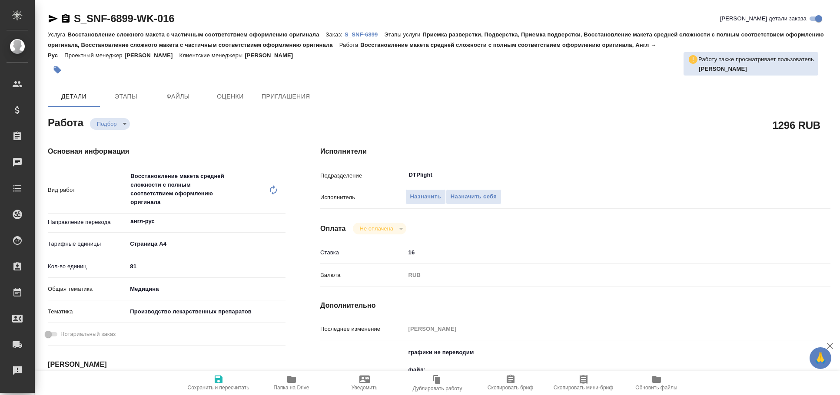
type textarea "x"
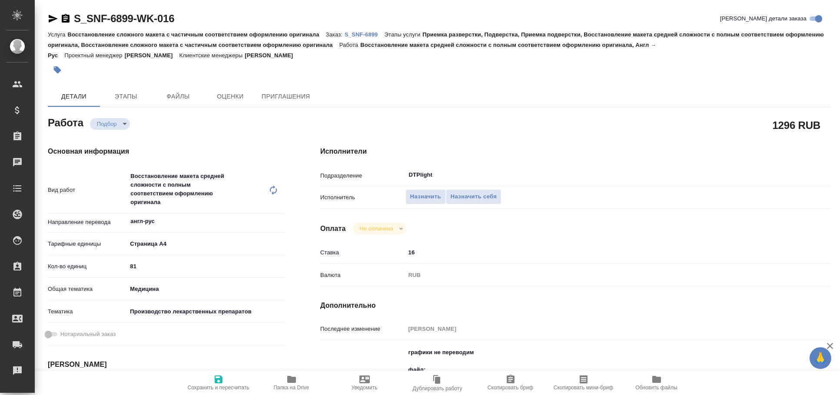
type textarea "x"
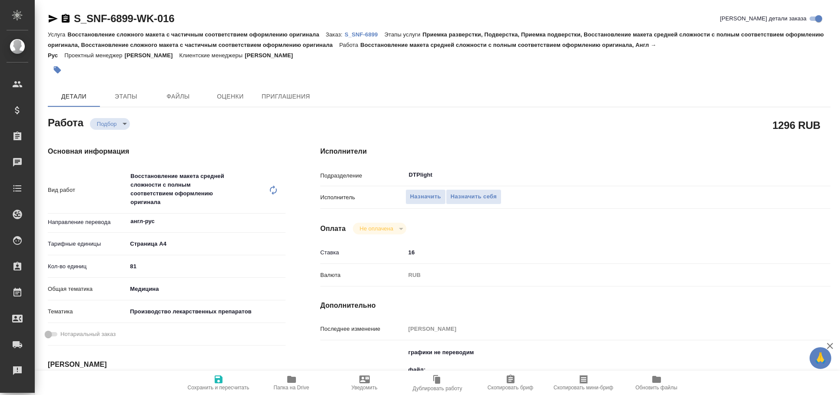
type textarea "x"
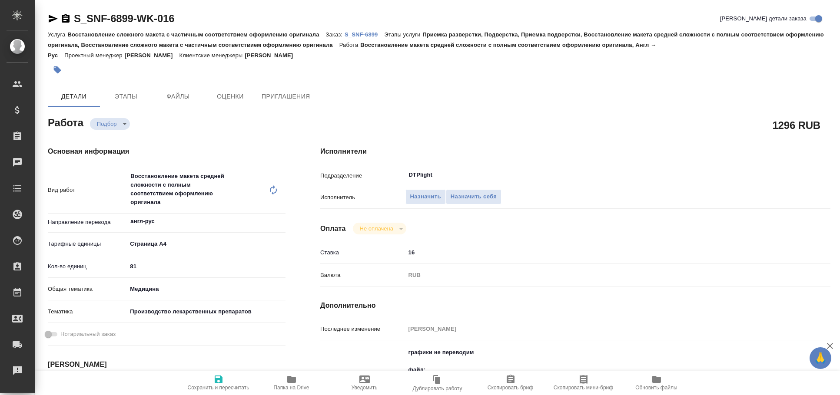
type textarea "x"
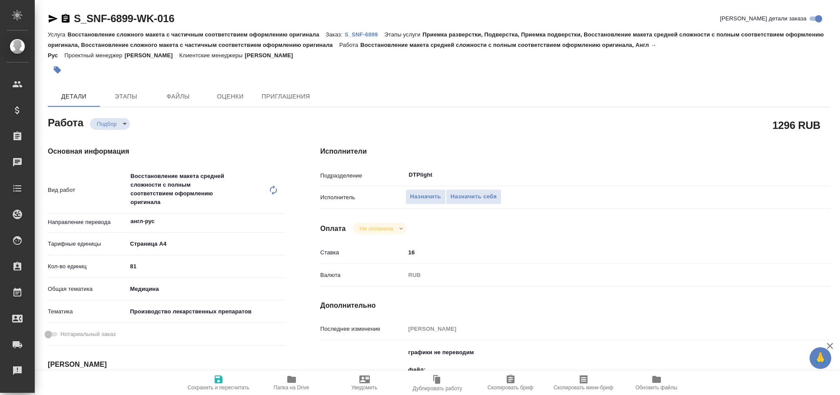
click at [47, 17] on div "S_SNF-6899-WK-016 Кратко детали заказа Услуга Восстановление сложного макета с …" at bounding box center [439, 393] width 792 height 786
click at [51, 17] on icon "button" at bounding box center [53, 19] width 9 height 8
type textarea "x"
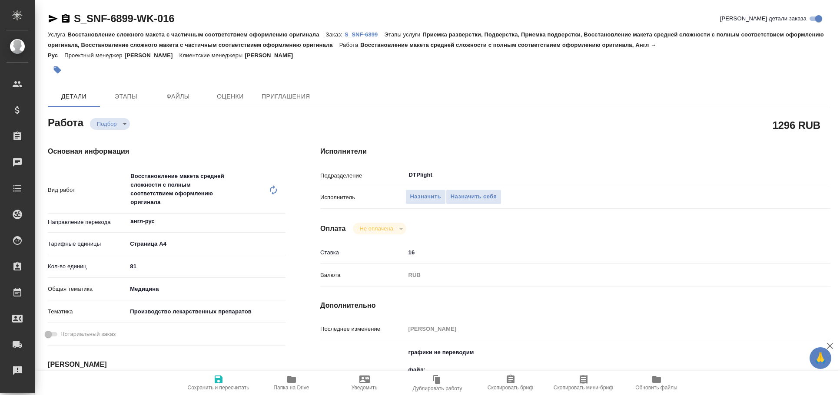
type textarea "x"
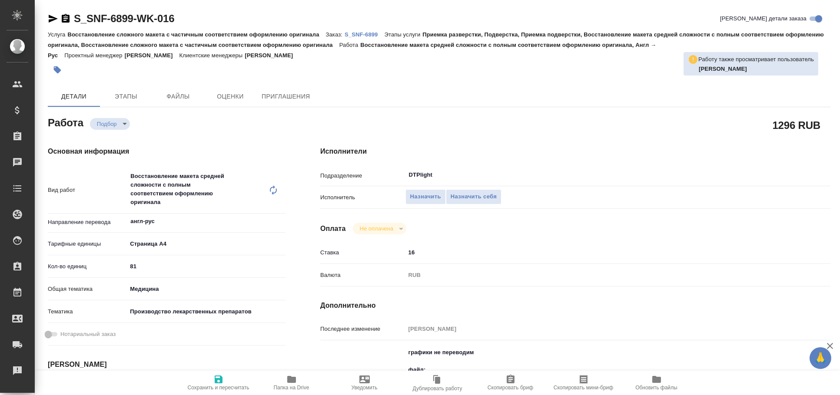
type textarea "x"
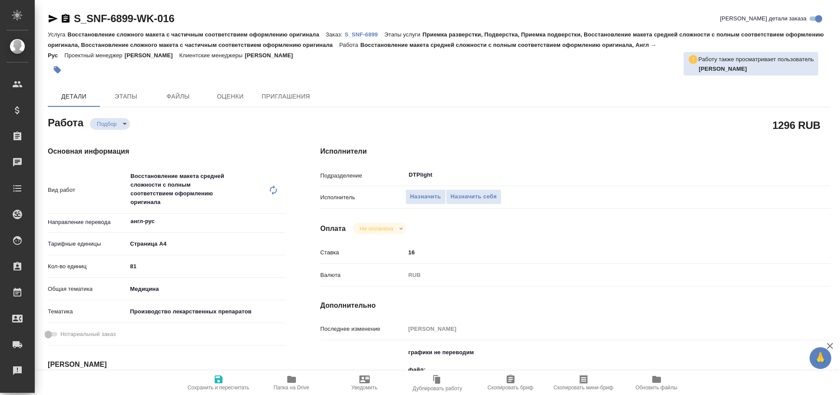
type textarea "x"
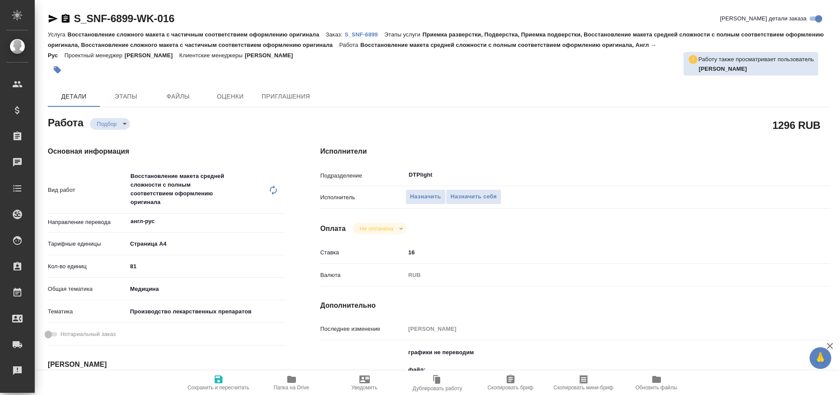
type textarea "x"
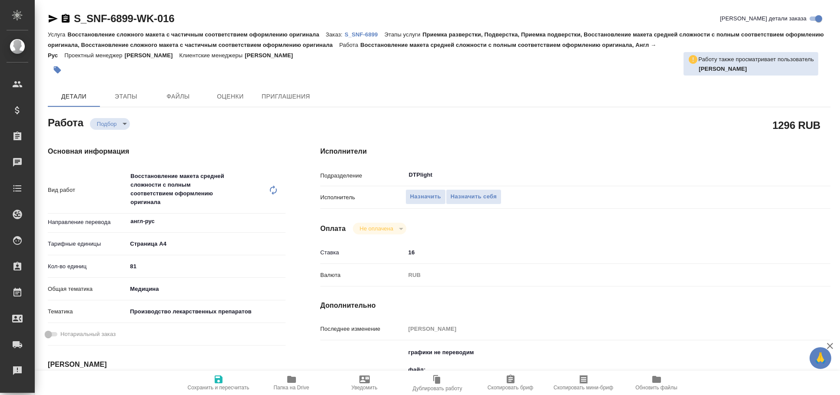
type textarea "x"
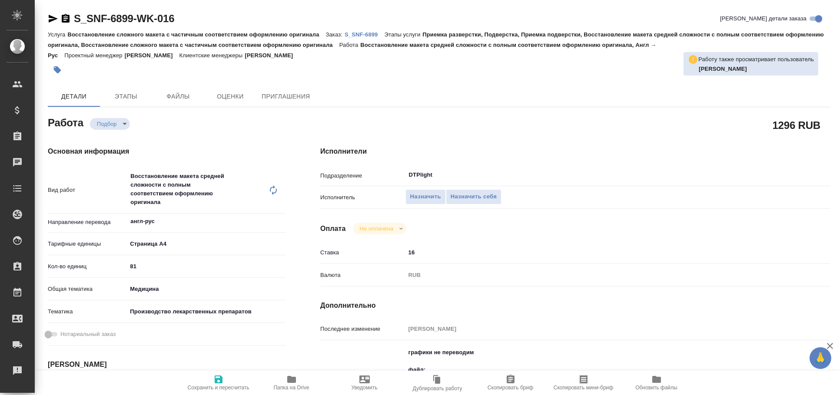
type textarea "x"
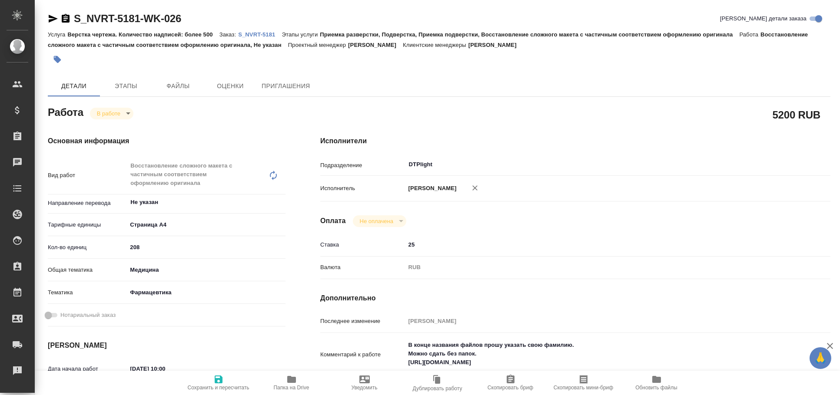
type textarea "x"
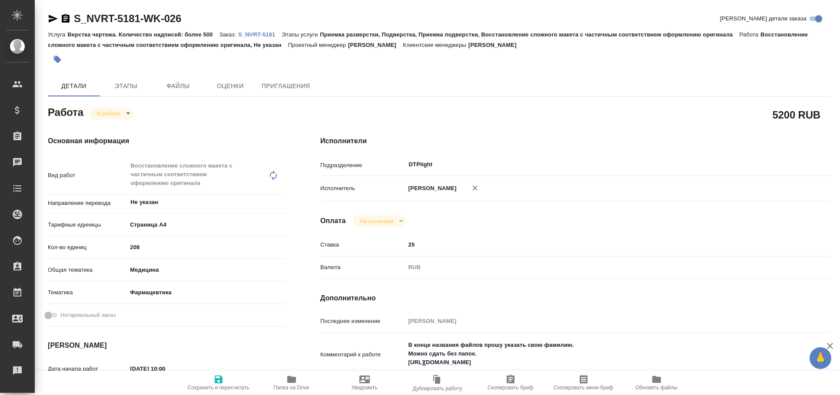
type textarea "x"
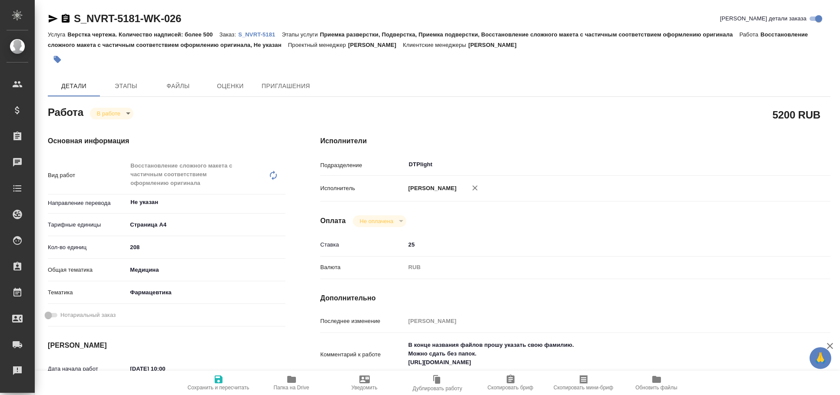
type textarea "x"
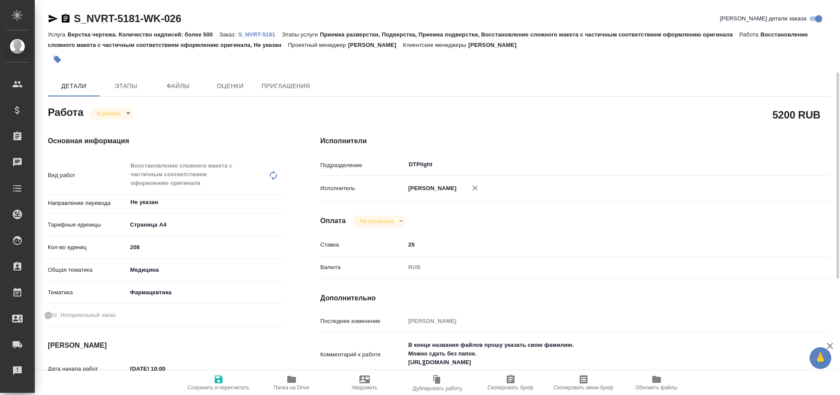
scroll to position [96, 0]
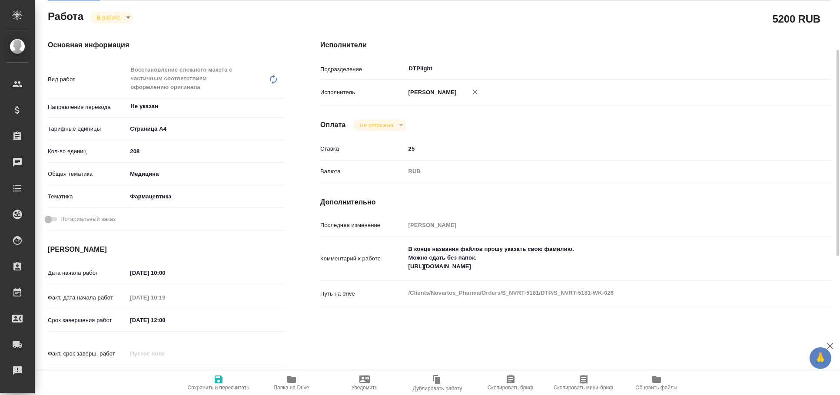
type textarea "x"
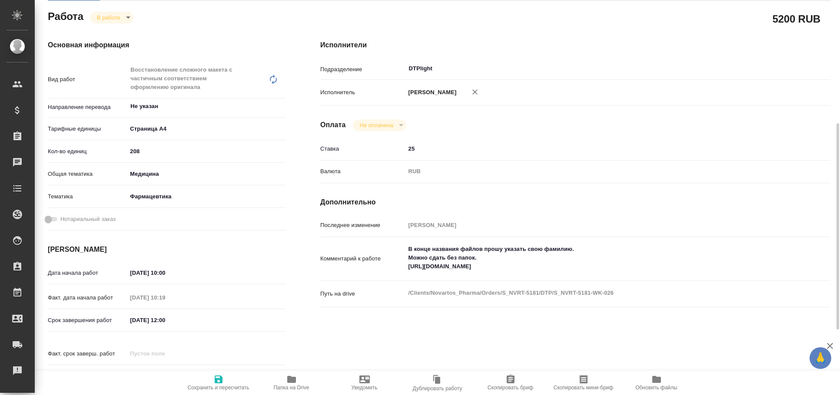
scroll to position [144, 0]
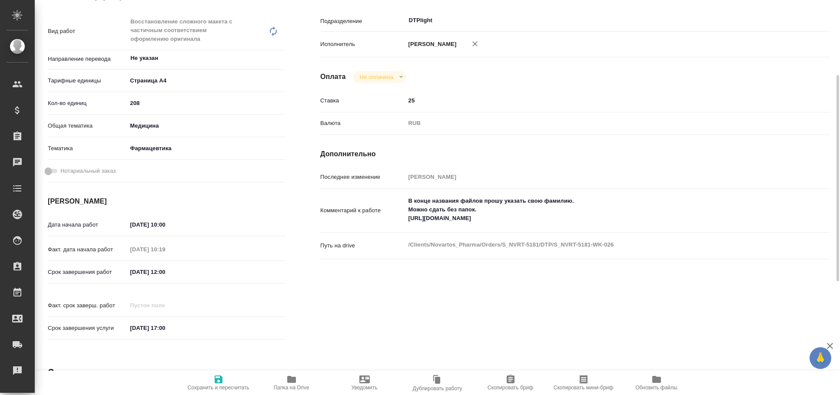
type textarea "x"
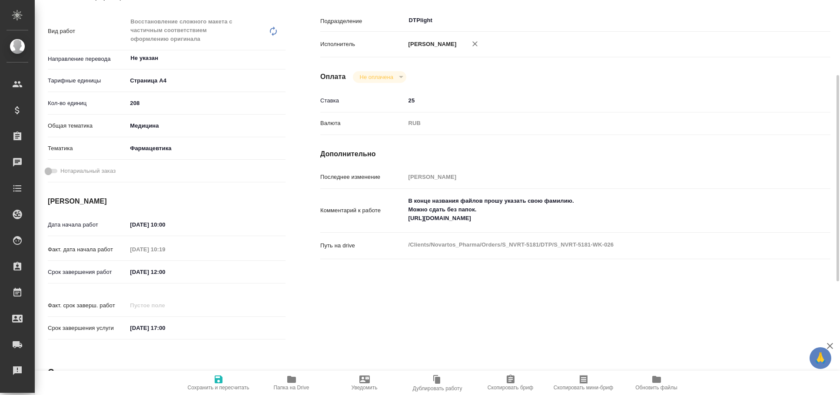
drag, startPoint x: 400, startPoint y: 327, endPoint x: 385, endPoint y: 321, distance: 16.4
click at [400, 327] on div "Исполнители Подразделение DTPlight ​ Исполнитель Риянова Анна Александровна Опл…" at bounding box center [575, 168] width 545 height 388
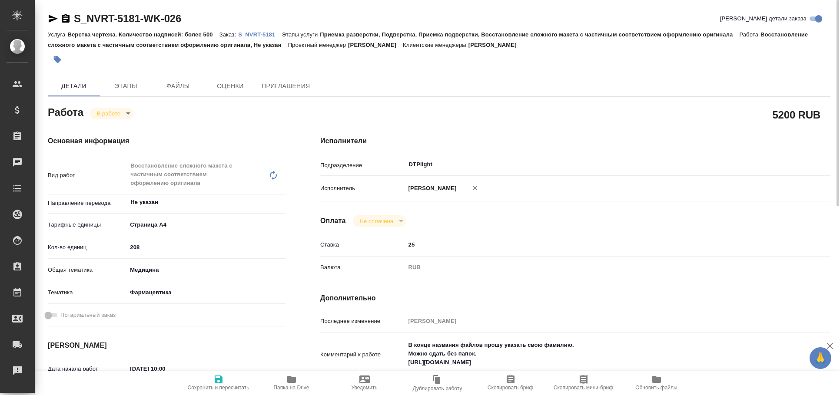
click at [252, 34] on p "S_NVRT-5181" at bounding box center [259, 34] width 43 height 7
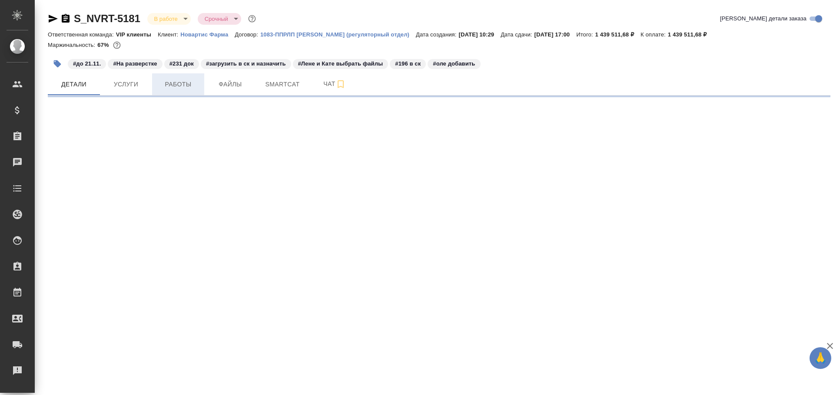
click at [187, 87] on span "Работы" at bounding box center [178, 84] width 42 height 11
select select "RU"
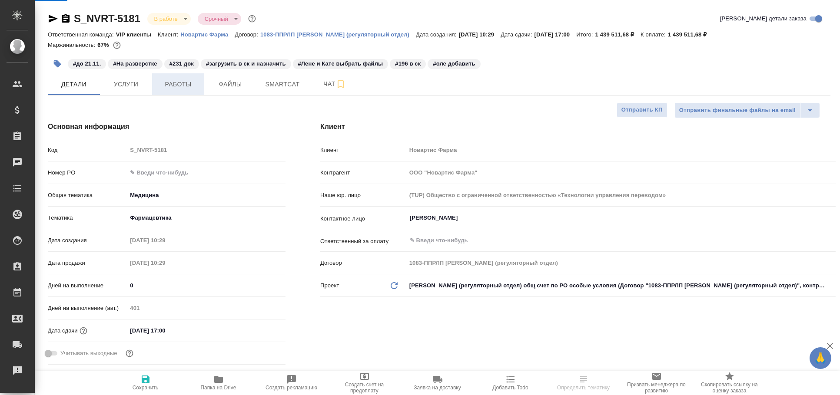
type textarea "x"
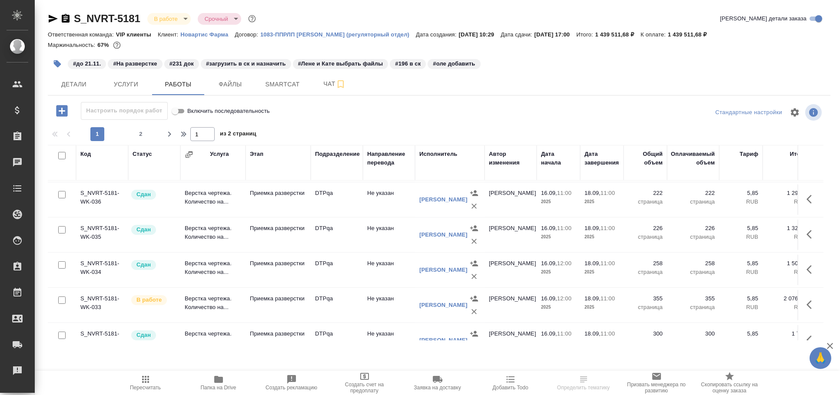
scroll to position [727, 0]
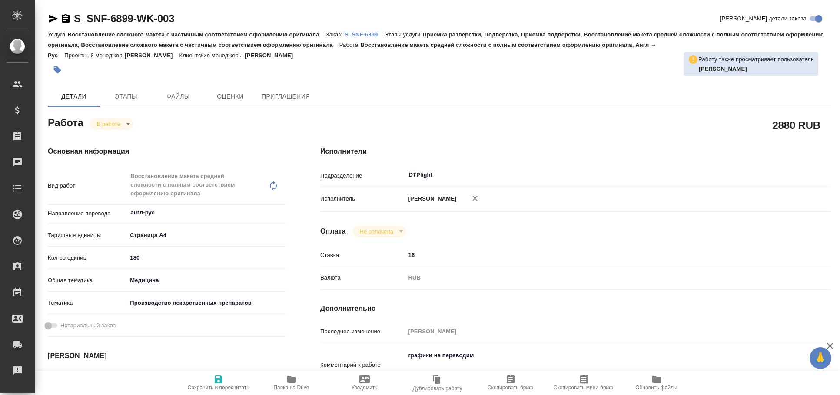
type textarea "x"
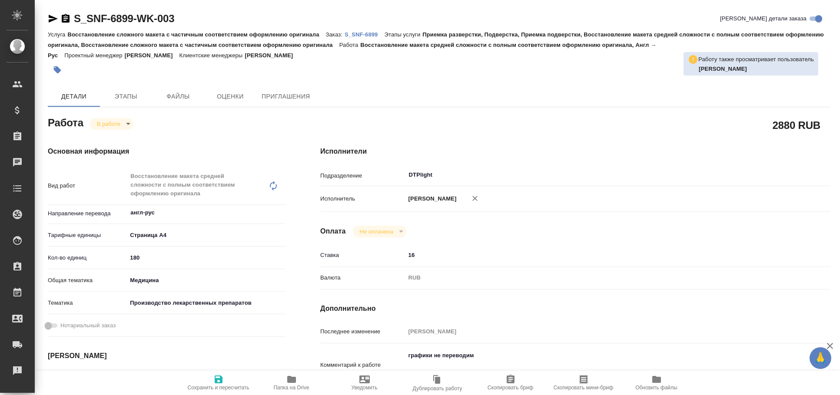
type textarea "x"
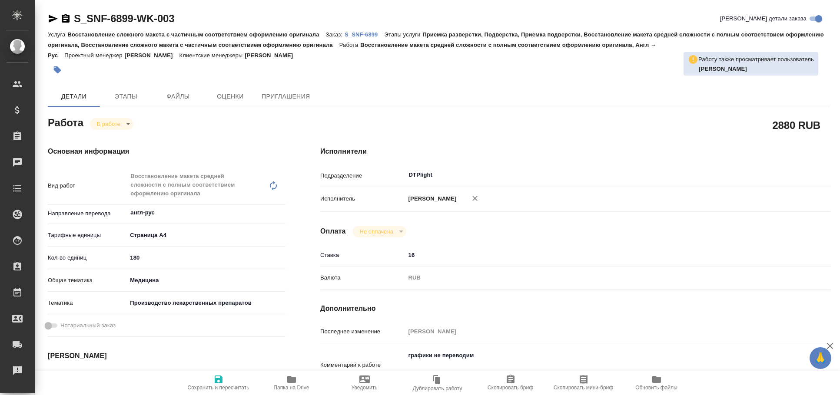
type textarea "x"
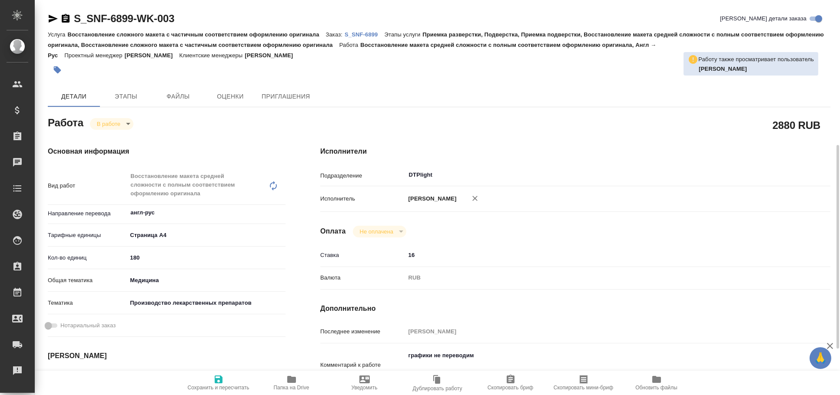
scroll to position [144, 0]
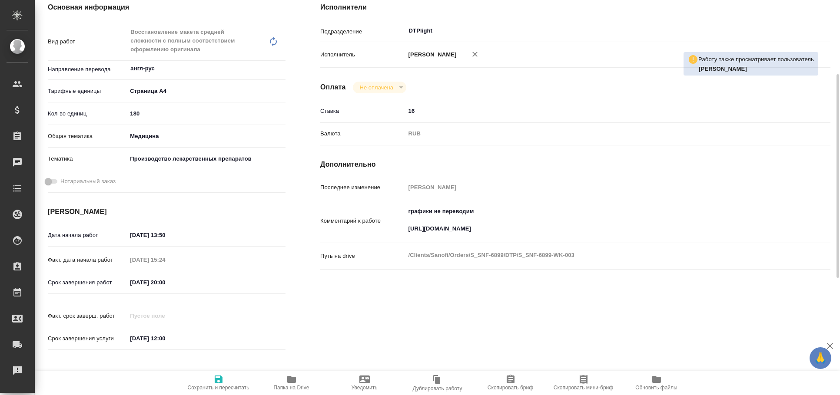
type textarea "x"
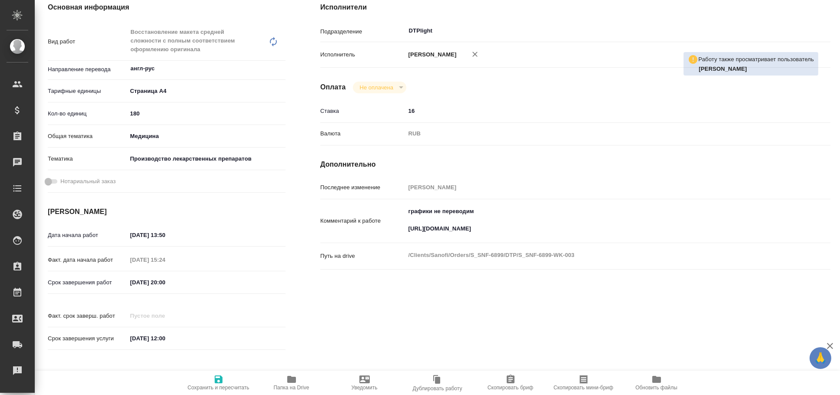
type textarea "x"
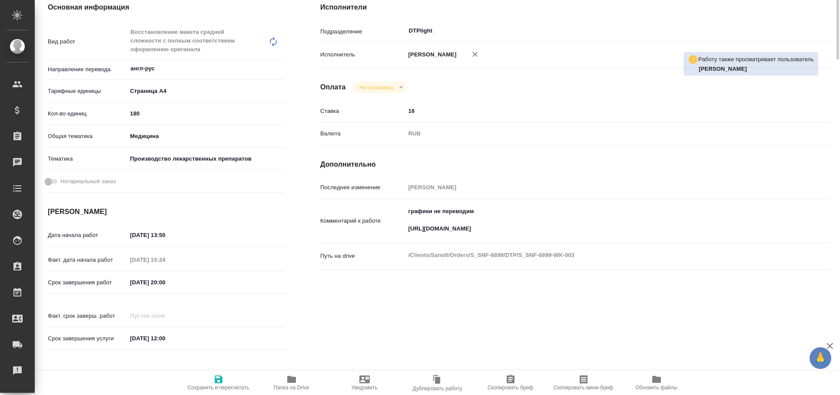
scroll to position [0, 0]
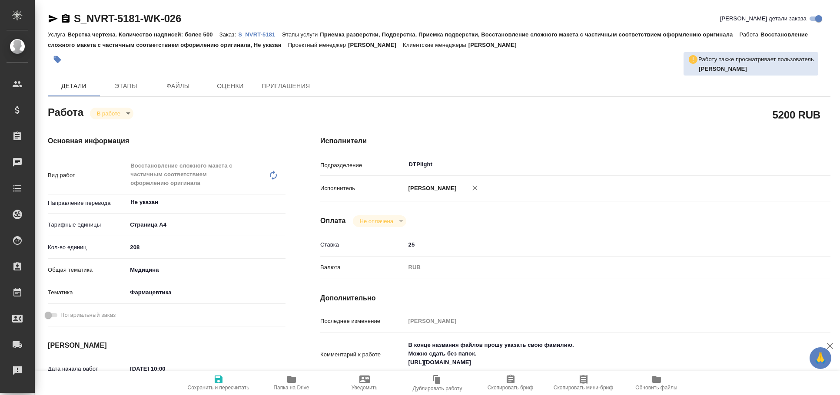
type textarea "x"
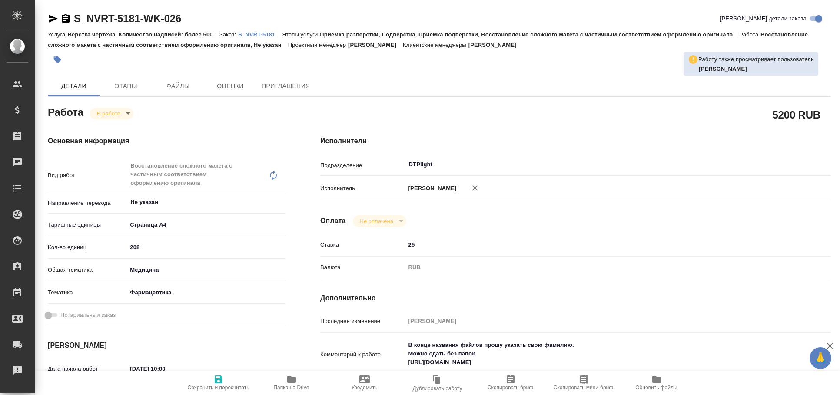
type textarea "x"
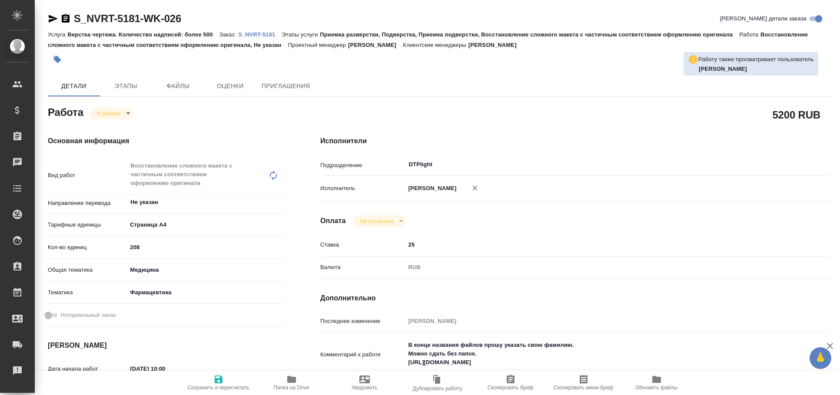
type textarea "x"
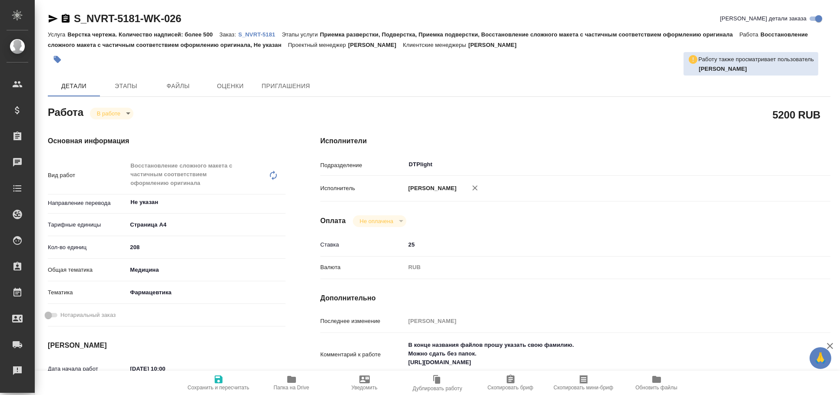
click at [54, 18] on icon "button" at bounding box center [53, 19] width 9 height 8
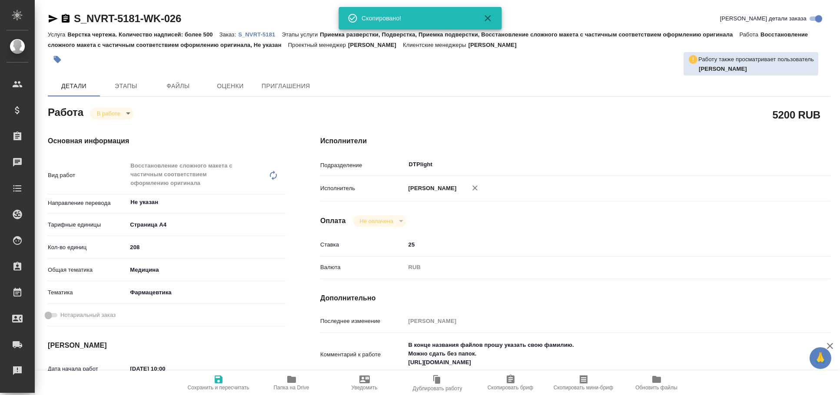
type textarea "x"
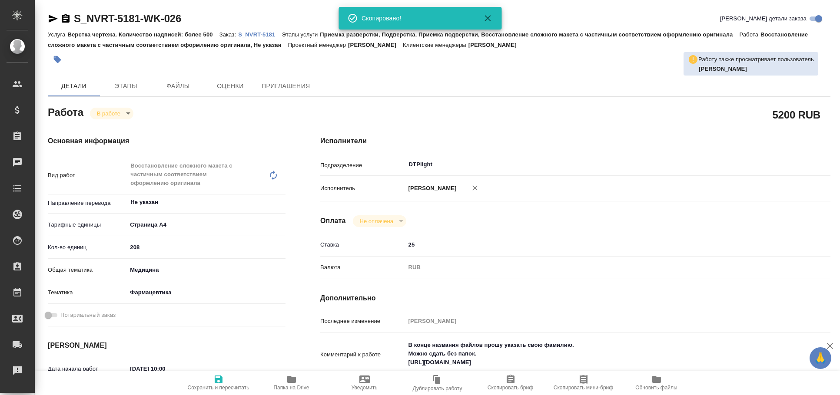
type textarea "x"
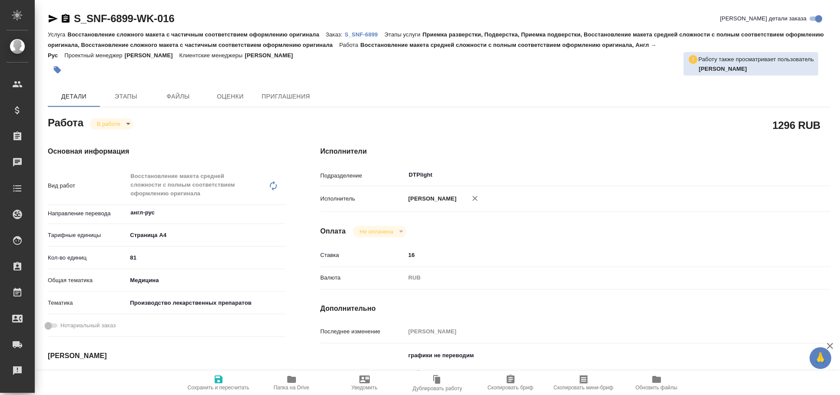
type textarea "x"
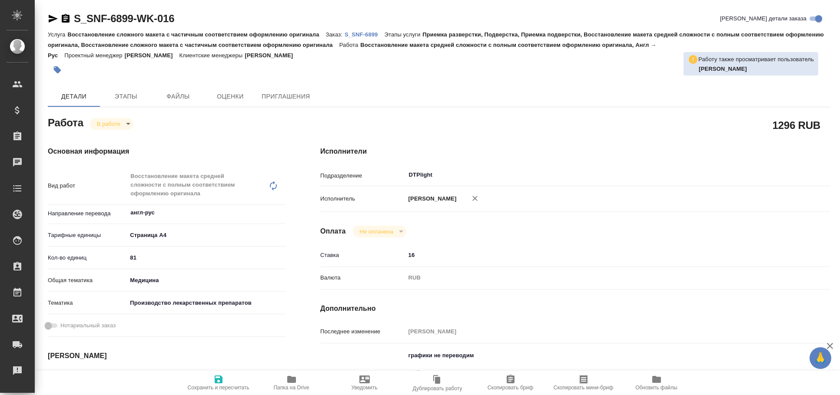
type textarea "x"
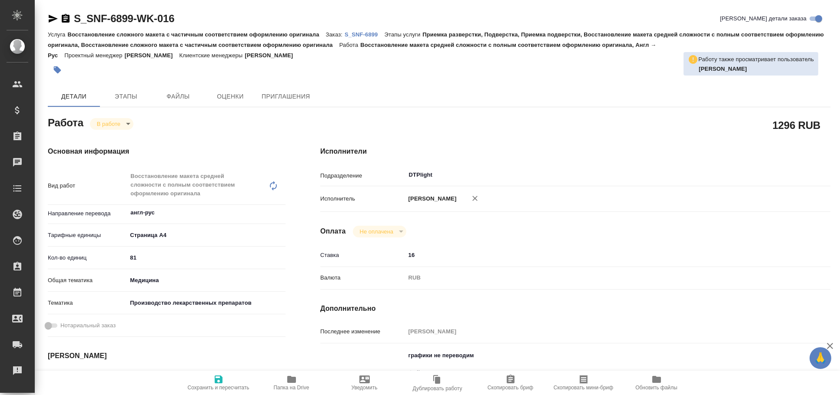
type textarea "x"
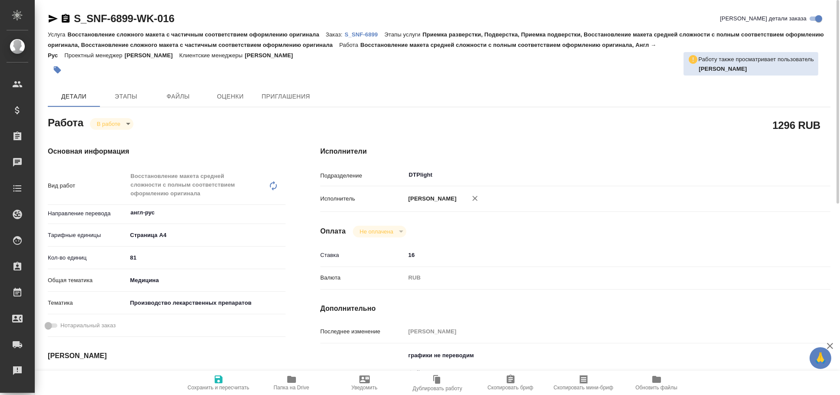
type textarea "x"
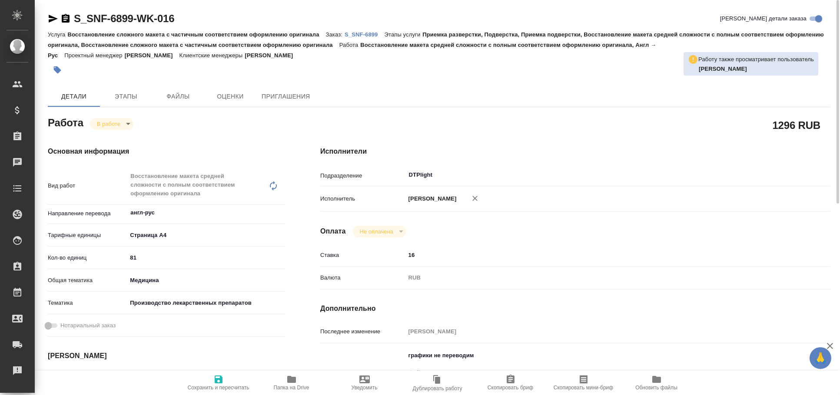
type textarea "x"
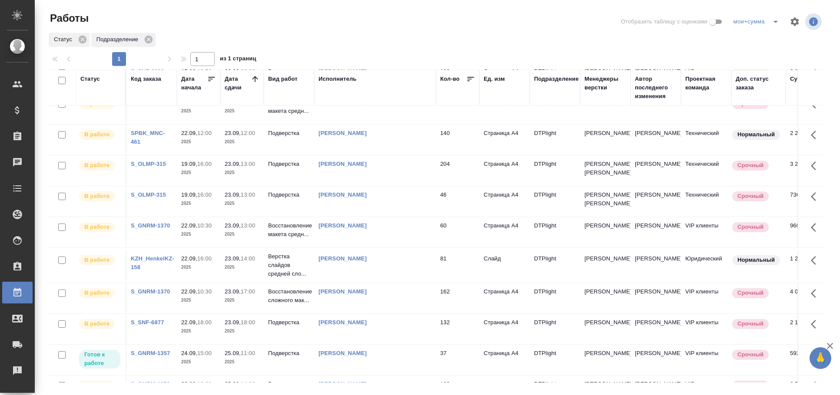
scroll to position [440, 0]
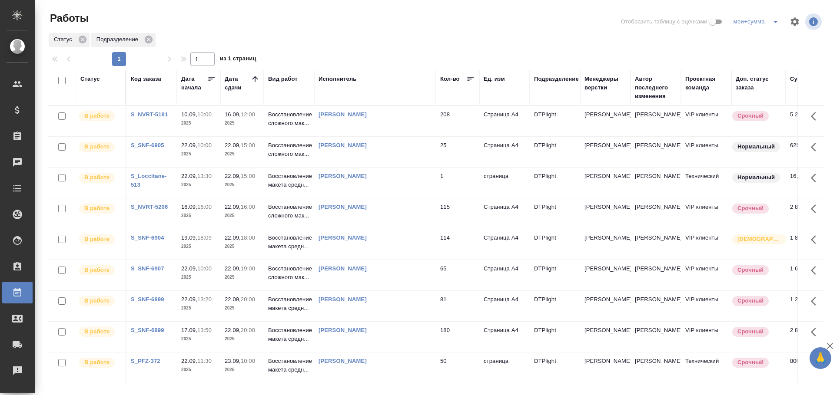
click at [360, 36] on div "Статус Подразделение" at bounding box center [435, 40] width 775 height 16
